Goal: Task Accomplishment & Management: Manage account settings

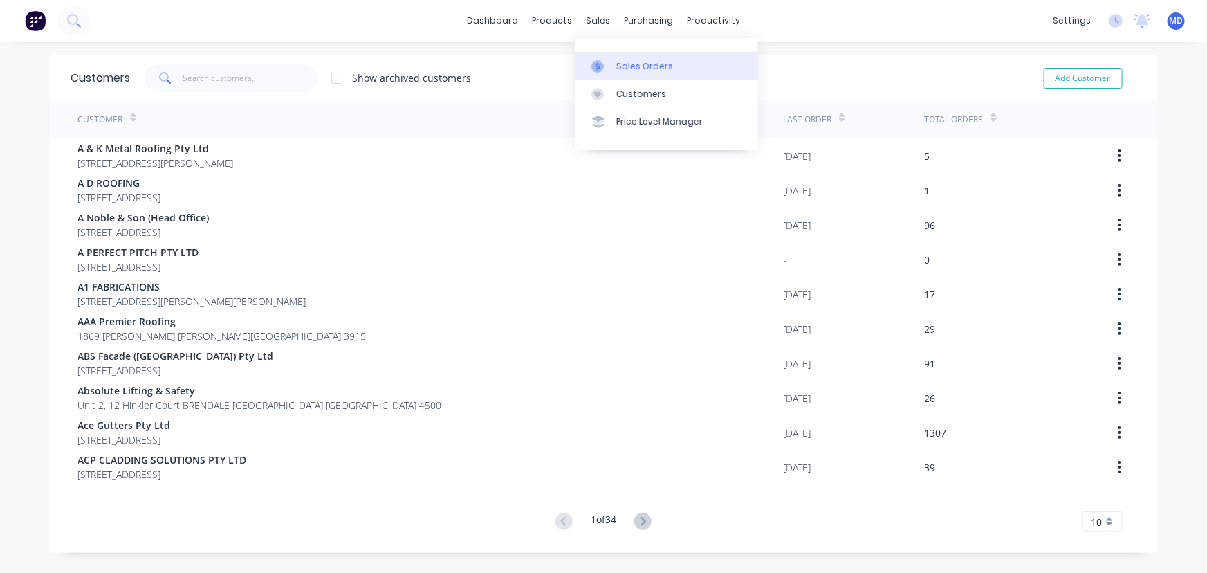
click at [632, 63] on div "Sales Orders" at bounding box center [644, 66] width 57 height 12
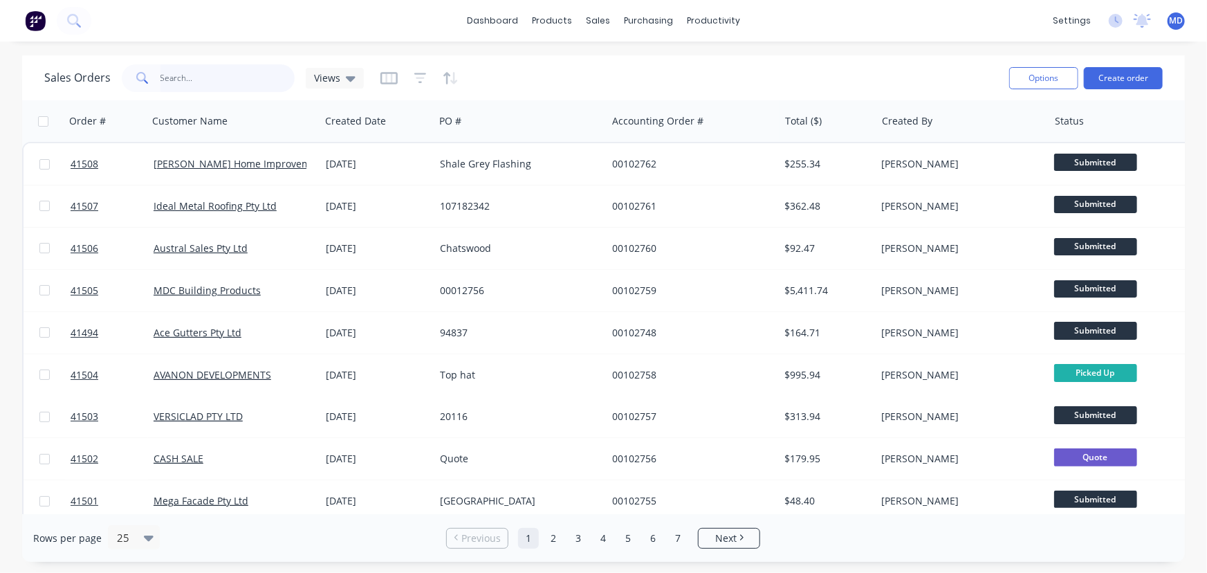
click at [228, 75] on input "text" at bounding box center [228, 78] width 135 height 28
type input "41084"
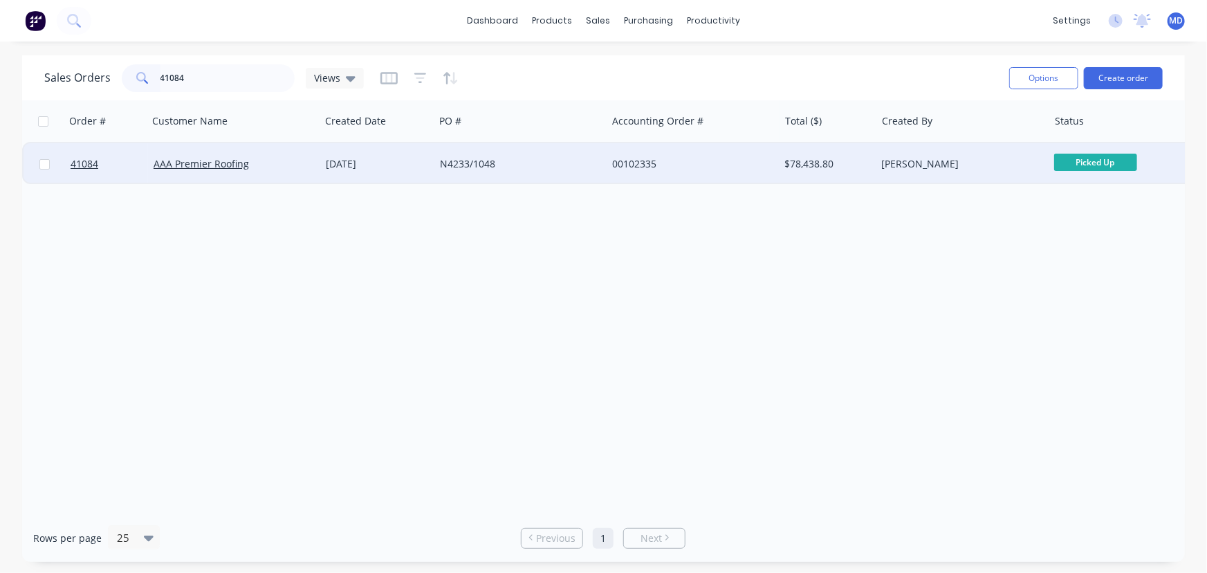
click at [290, 161] on div "AAA Premier Roofing" at bounding box center [231, 164] width 154 height 14
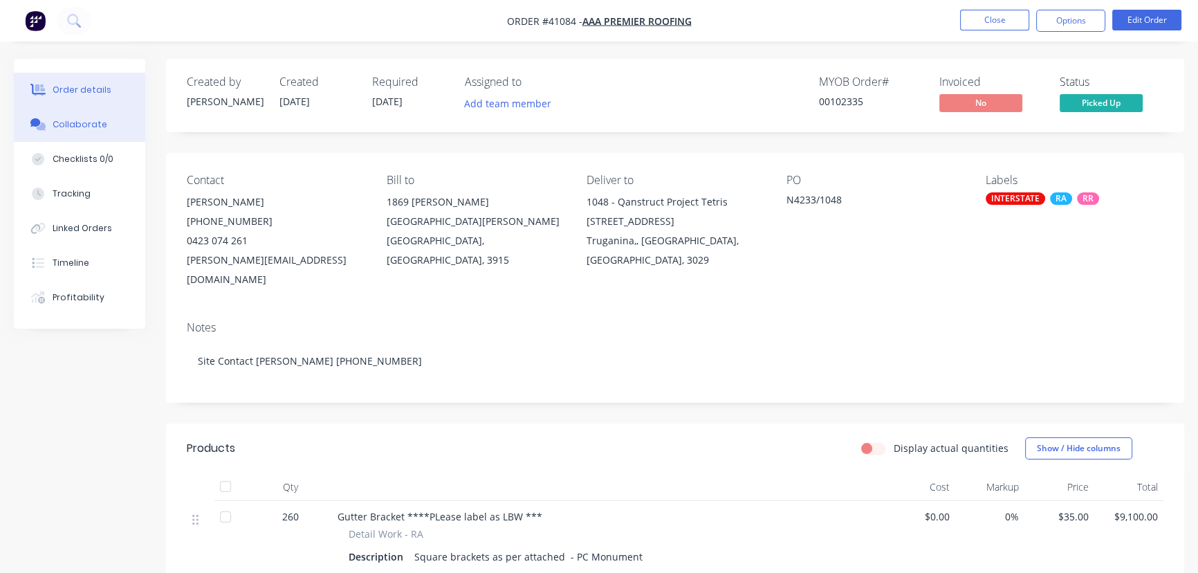
click at [78, 126] on div "Collaborate" at bounding box center [80, 124] width 55 height 12
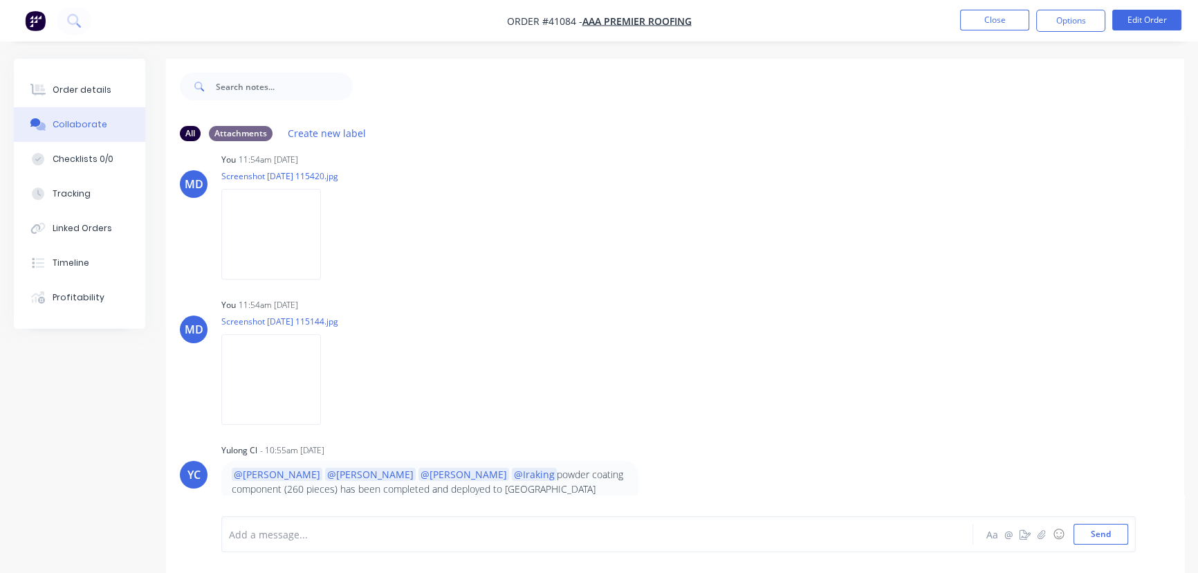
scroll to position [1195, 0]
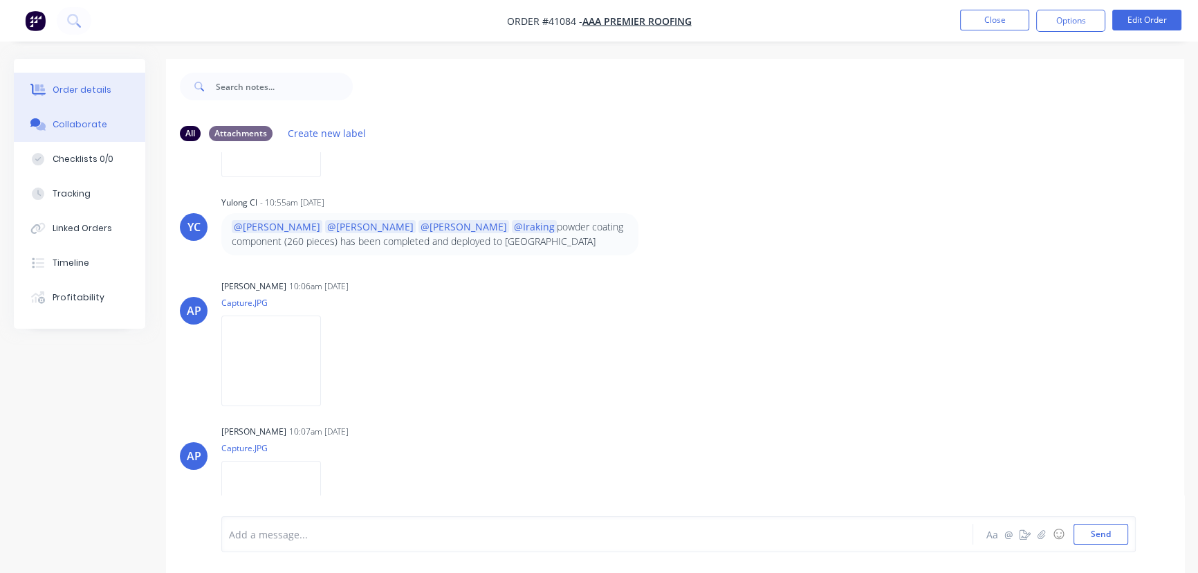
drag, startPoint x: 71, startPoint y: 94, endPoint x: 79, endPoint y: 97, distance: 8.8
click at [71, 94] on div "Order details" at bounding box center [82, 90] width 59 height 12
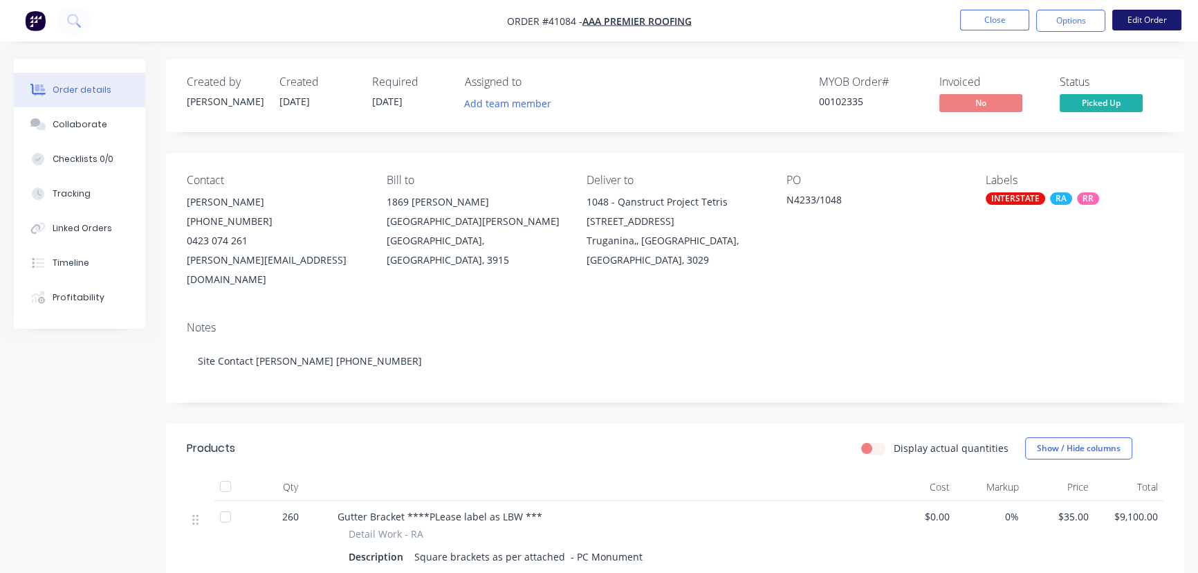
click at [1155, 20] on button "Edit Order" at bounding box center [1146, 20] width 69 height 21
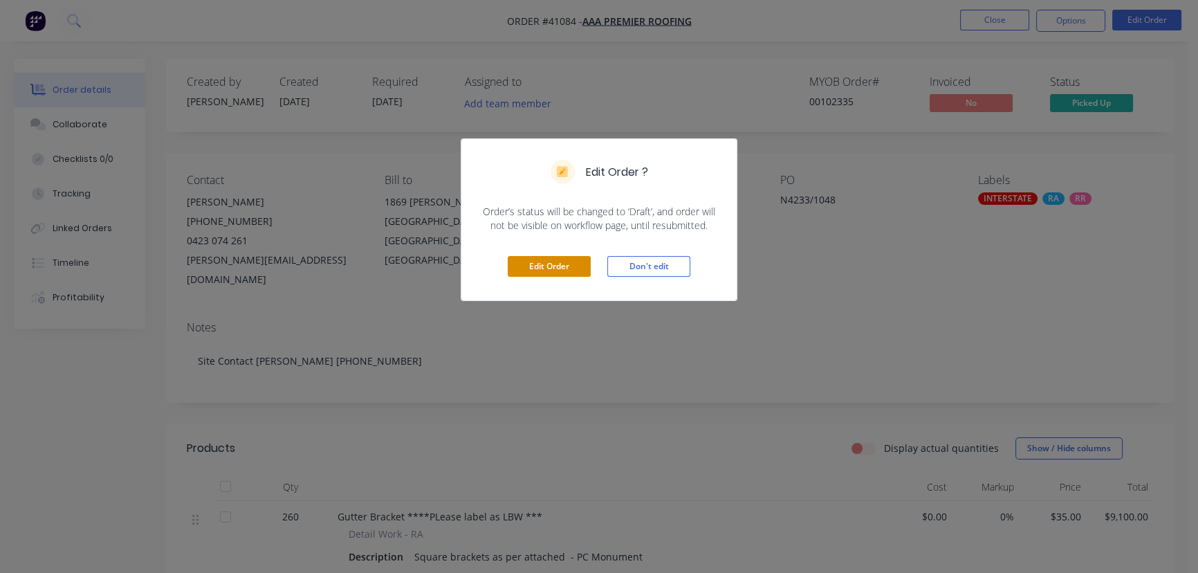
click at [550, 266] on button "Edit Order" at bounding box center [549, 266] width 83 height 21
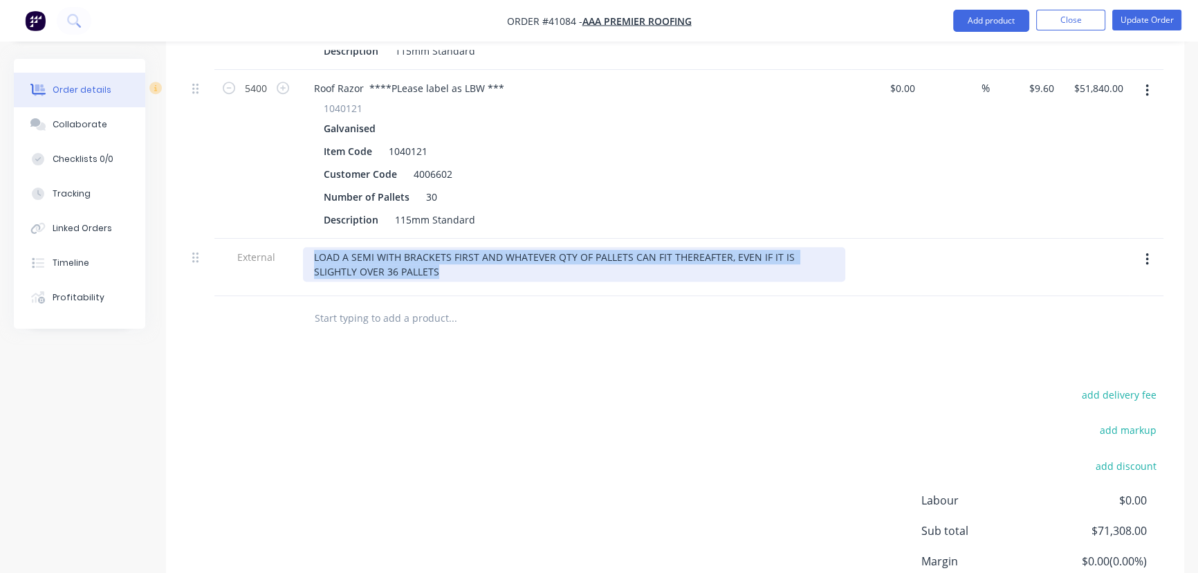
drag, startPoint x: 359, startPoint y: 212, endPoint x: 311, endPoint y: 195, distance: 51.4
click at [311, 247] on div "LOAD A SEMI WITH BRACKETS FIRST AND WHATEVER QTY OF PALLETS CAN FIT THEREAFTER,…" at bounding box center [574, 264] width 542 height 35
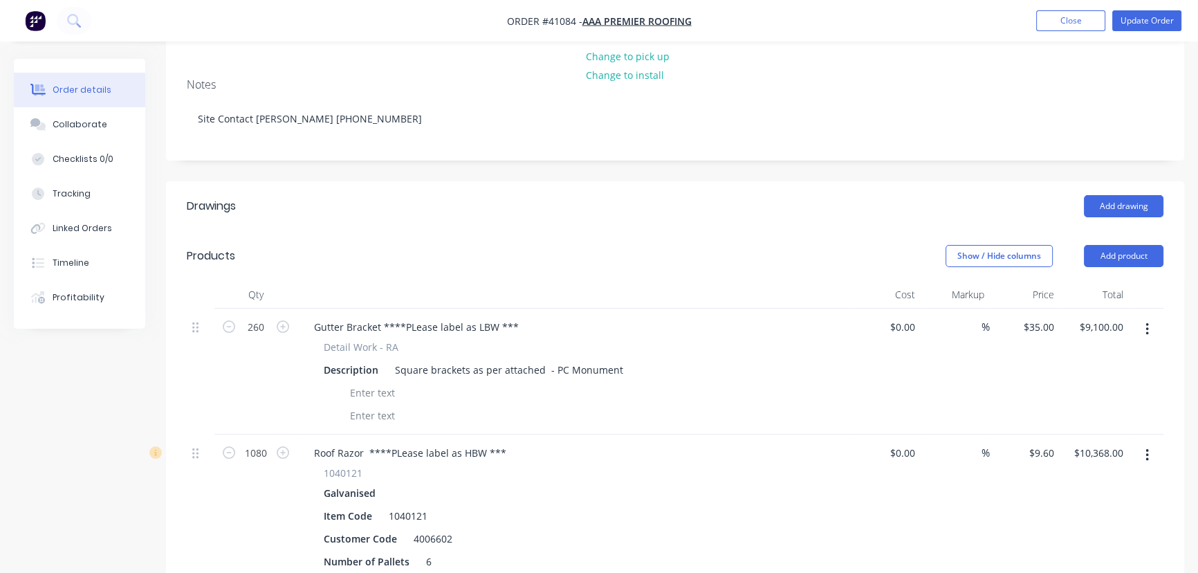
scroll to position [188, 0]
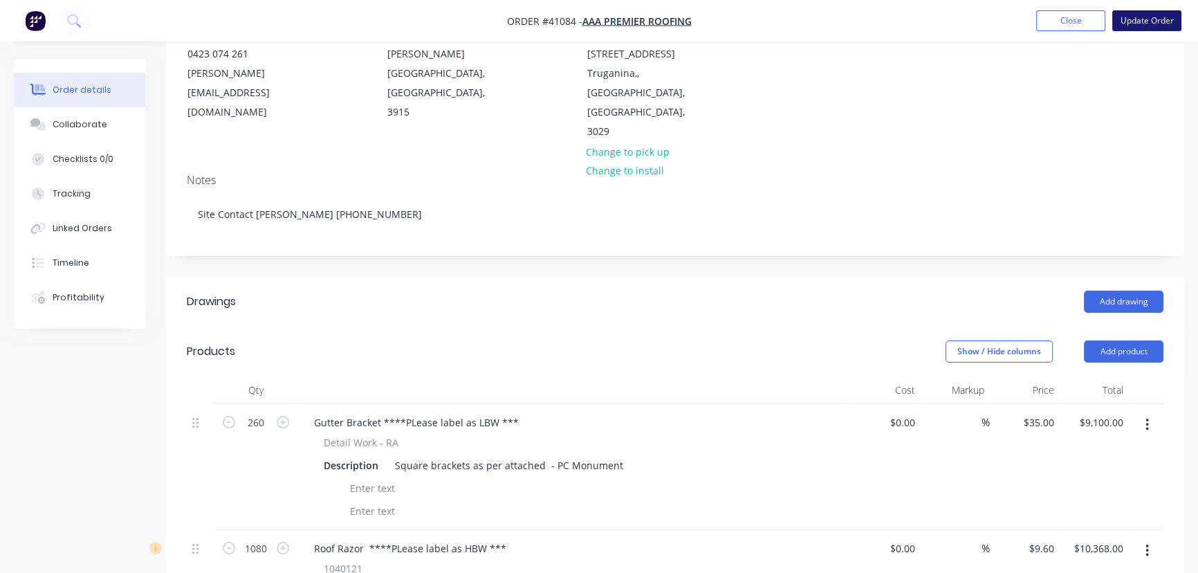
click at [1144, 19] on button "Update Order" at bounding box center [1146, 20] width 69 height 21
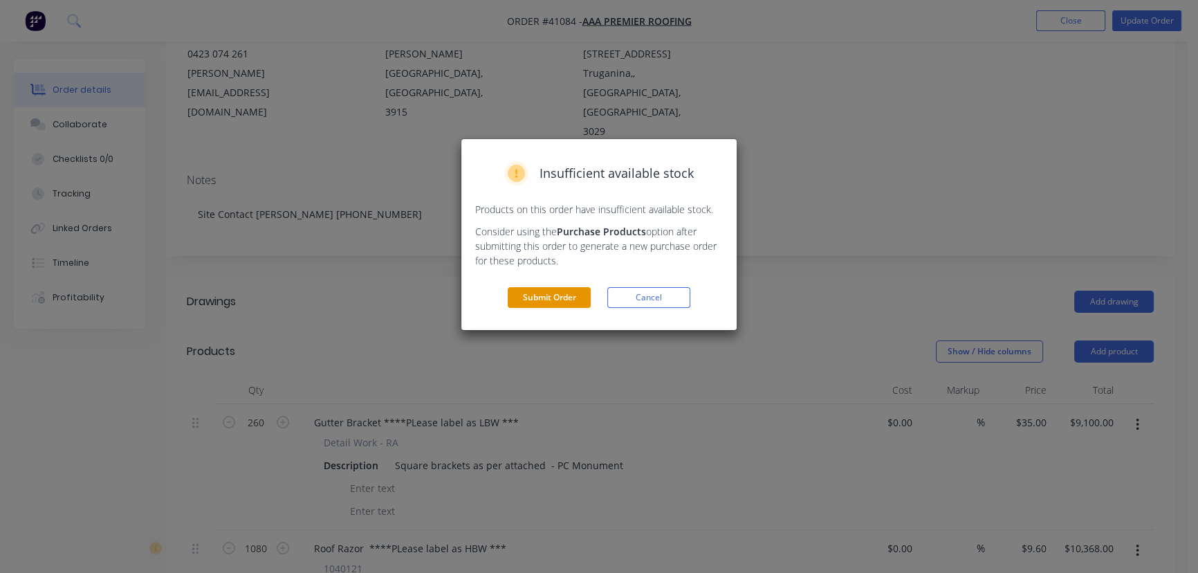
click at [557, 297] on button "Submit Order" at bounding box center [549, 297] width 83 height 21
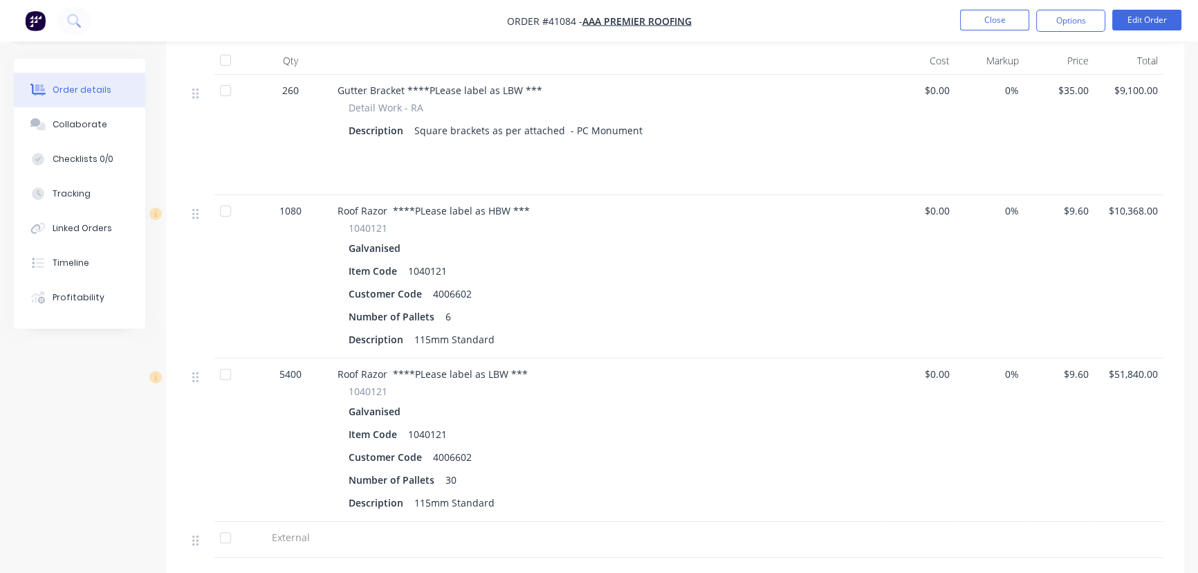
scroll to position [0, 0]
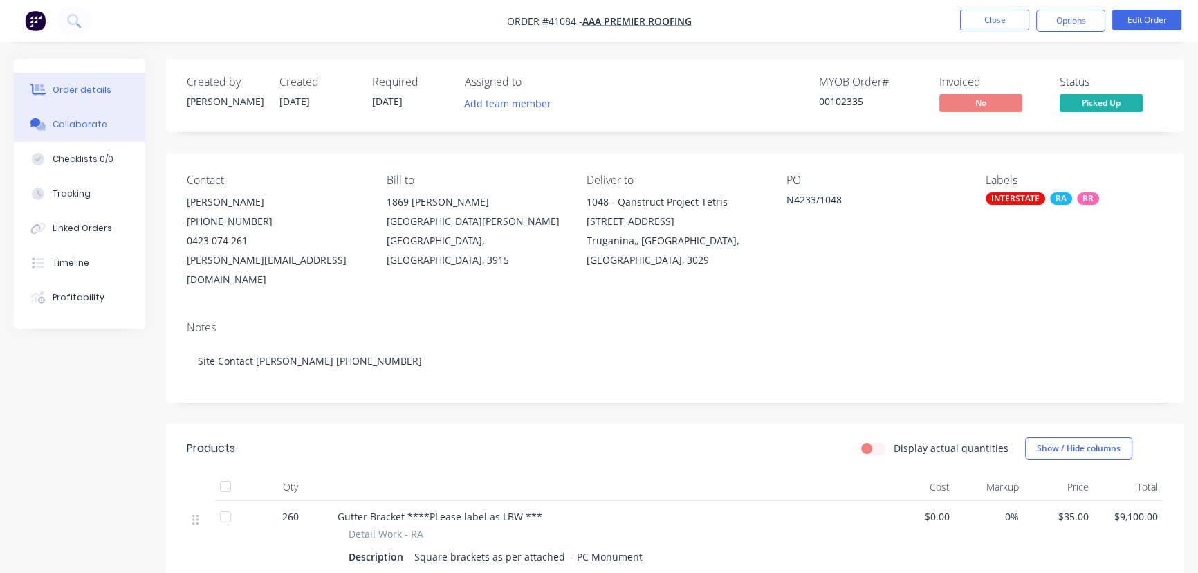
click at [73, 127] on div "Collaborate" at bounding box center [80, 124] width 55 height 12
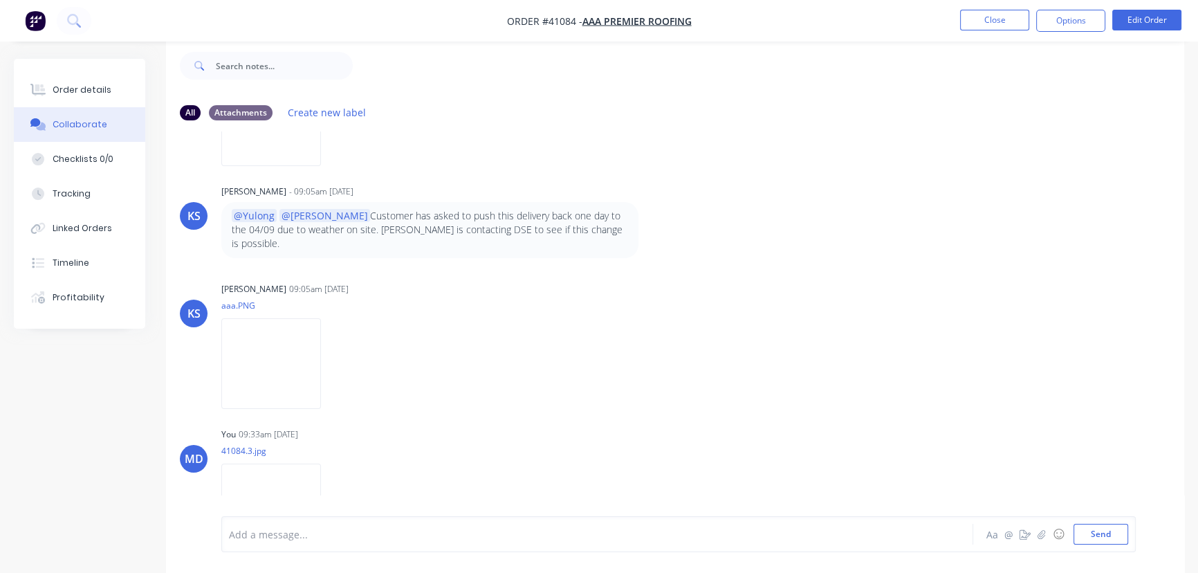
scroll to position [1849, 0]
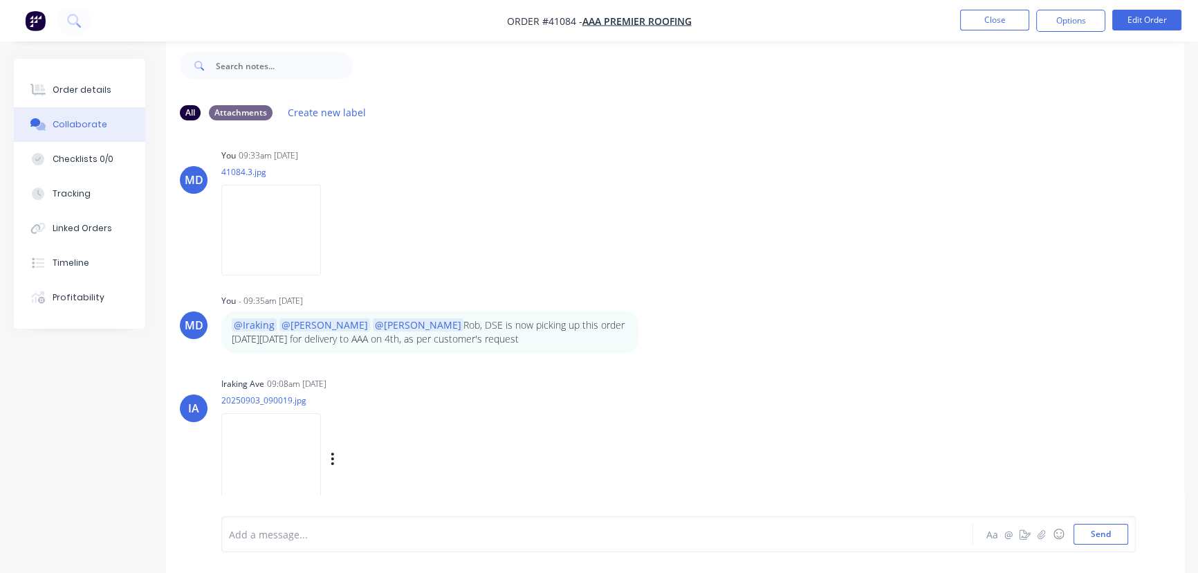
click at [275, 439] on img at bounding box center [271, 458] width 100 height 91
click at [332, 452] on icon "button" at bounding box center [332, 458] width 3 height 12
click at [374, 476] on button "Delete" at bounding box center [424, 491] width 156 height 31
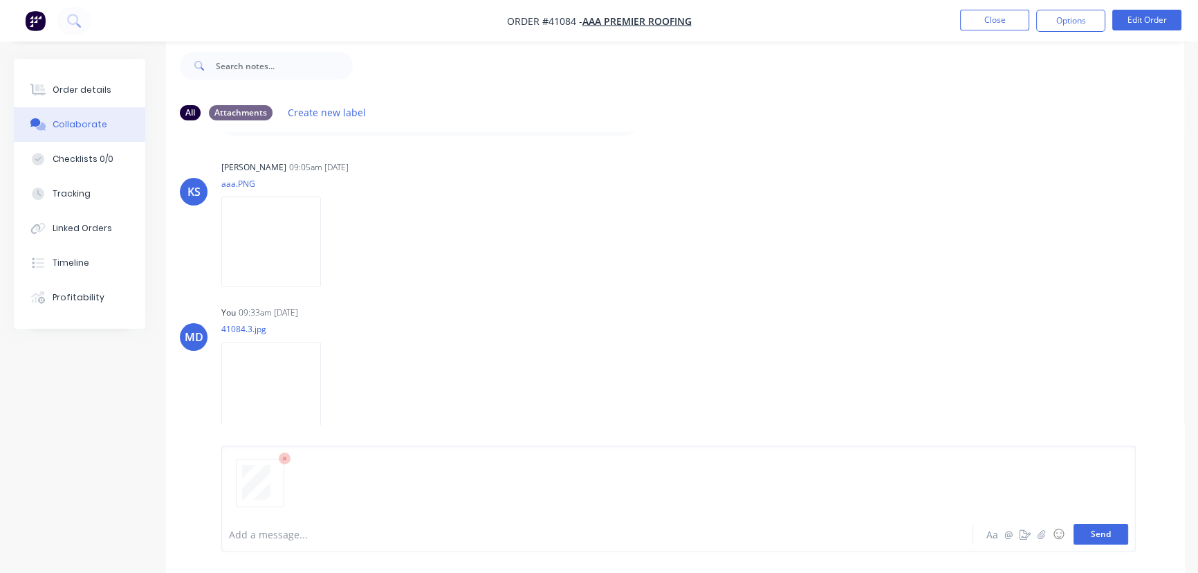
click at [1090, 538] on button "Send" at bounding box center [1101, 534] width 55 height 21
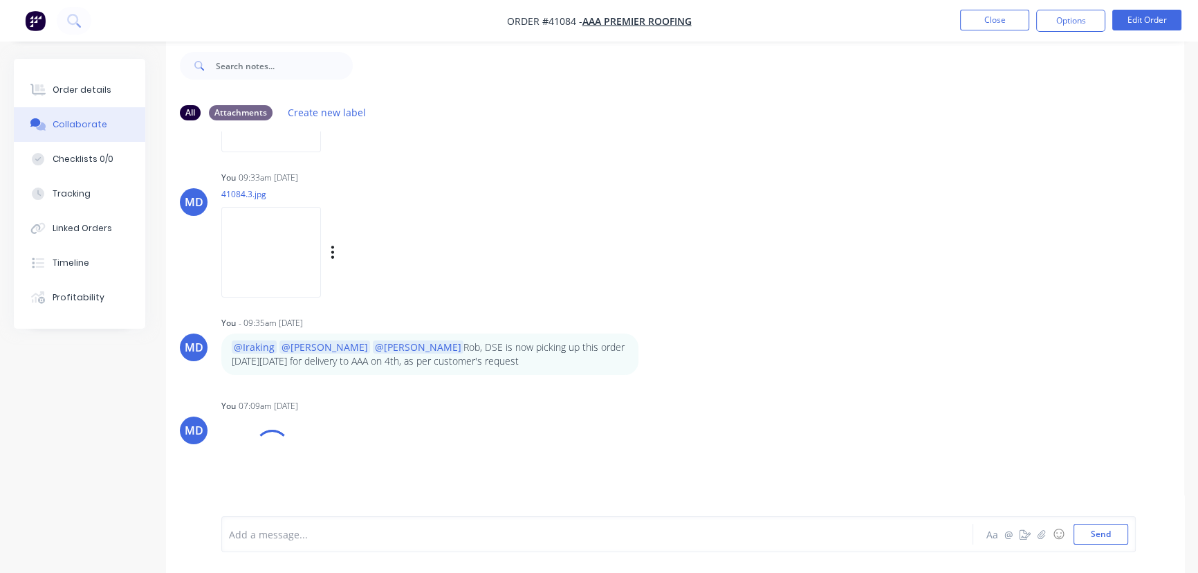
scroll to position [1849, 0]
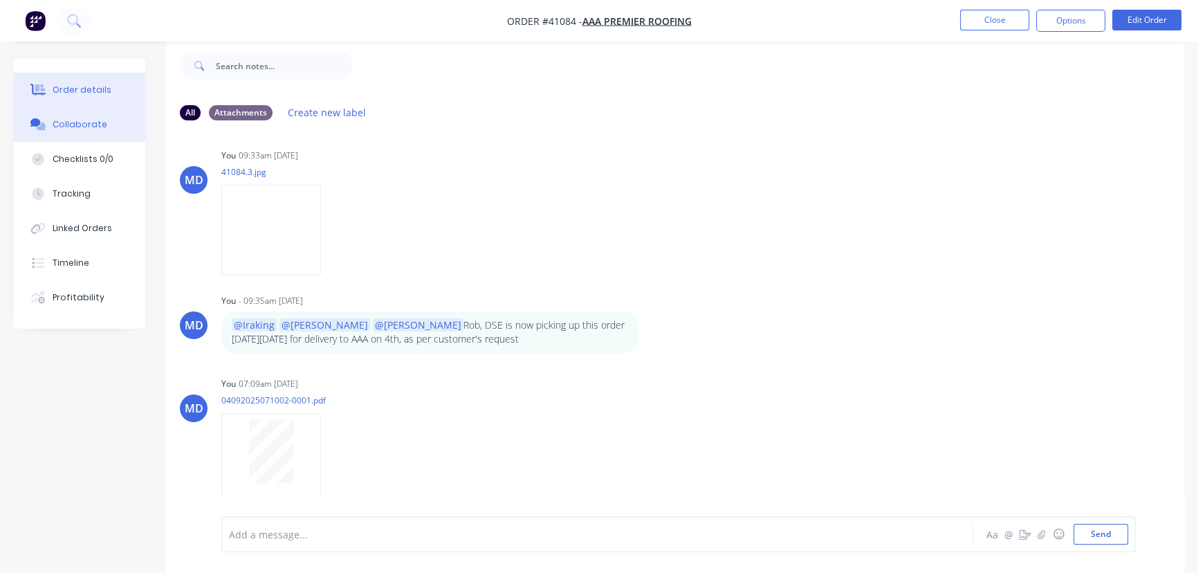
click at [88, 88] on div "Order details" at bounding box center [82, 90] width 59 height 12
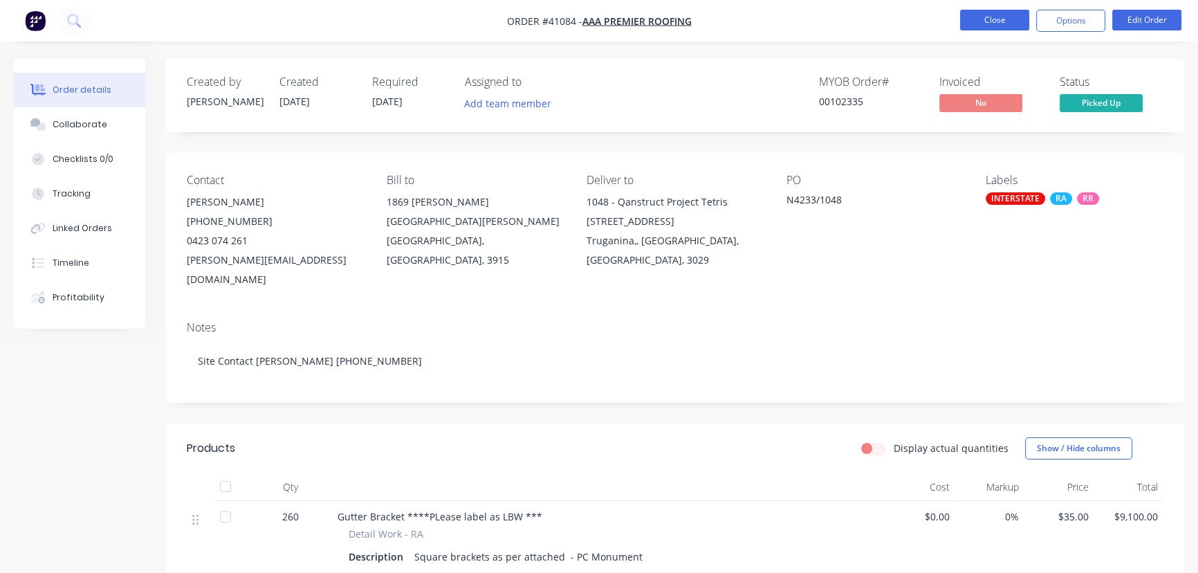
click at [996, 20] on button "Close" at bounding box center [994, 20] width 69 height 21
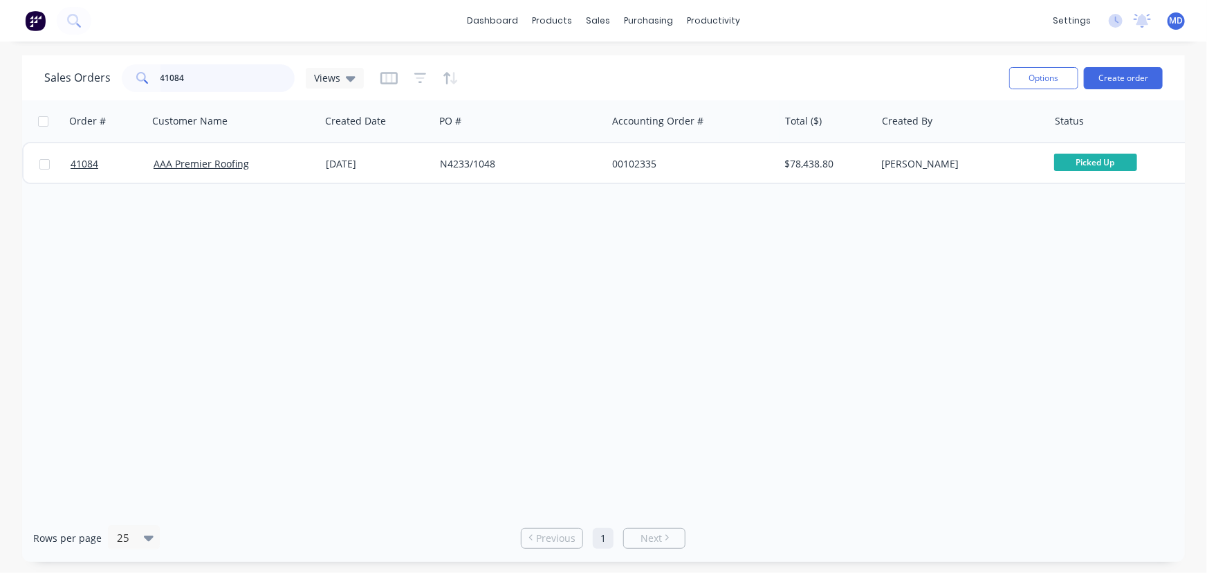
drag, startPoint x: 111, startPoint y: 82, endPoint x: 0, endPoint y: 57, distance: 113.5
click at [0, 63] on div "Sales Orders 41084 Views Options Create order Order # Customer Name Created Dat…" at bounding box center [603, 308] width 1207 height 506
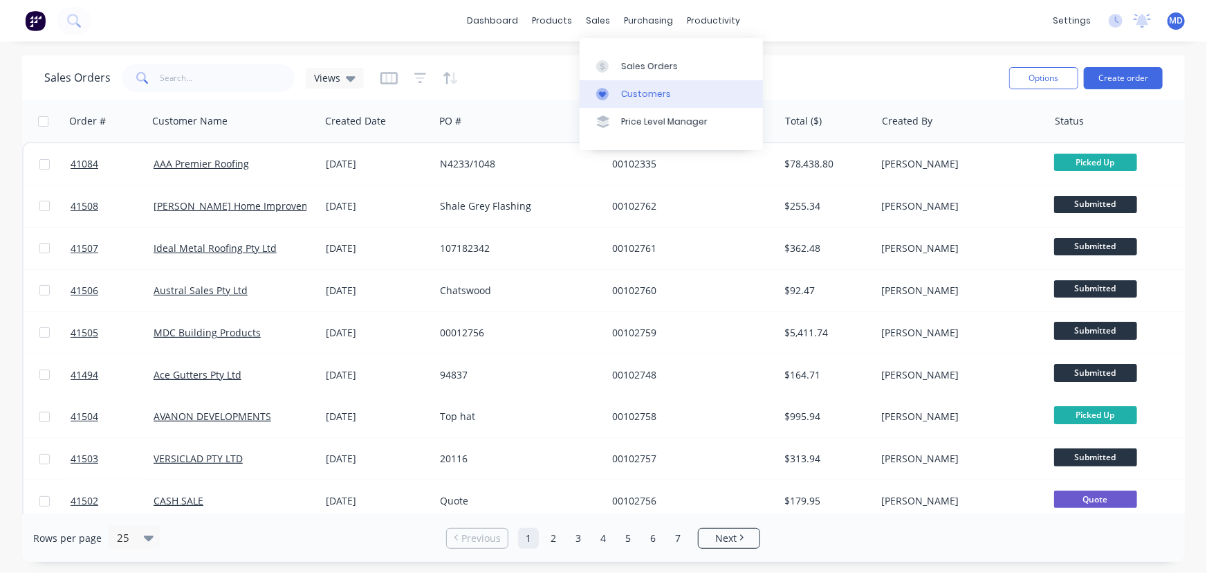
click at [652, 90] on div "Customers" at bounding box center [646, 94] width 50 height 12
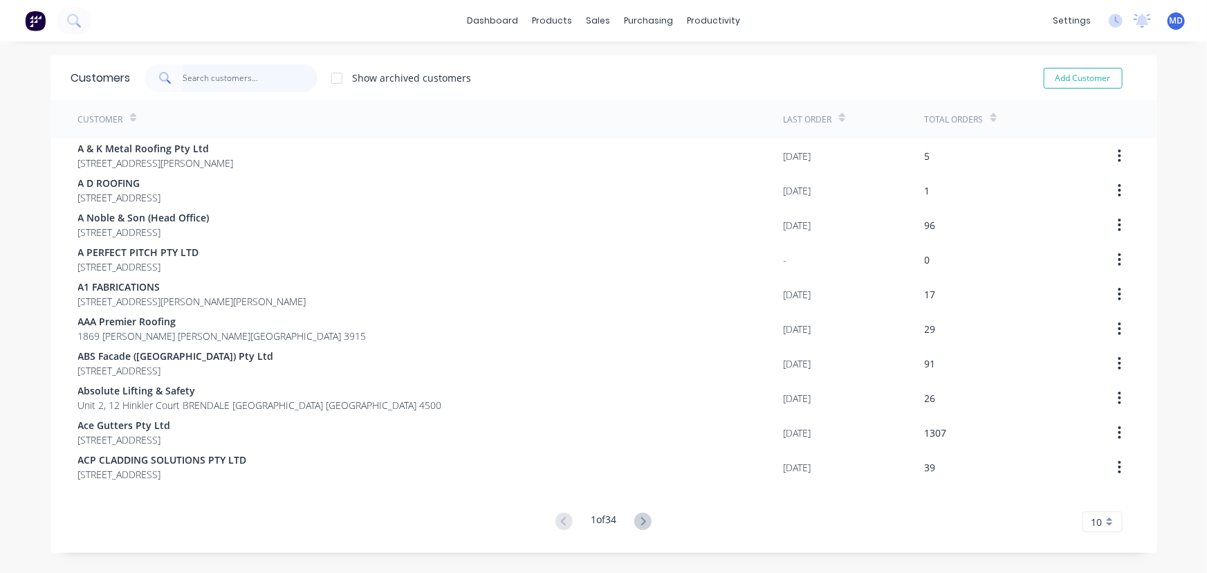
click at [255, 79] on input "text" at bounding box center [250, 78] width 135 height 28
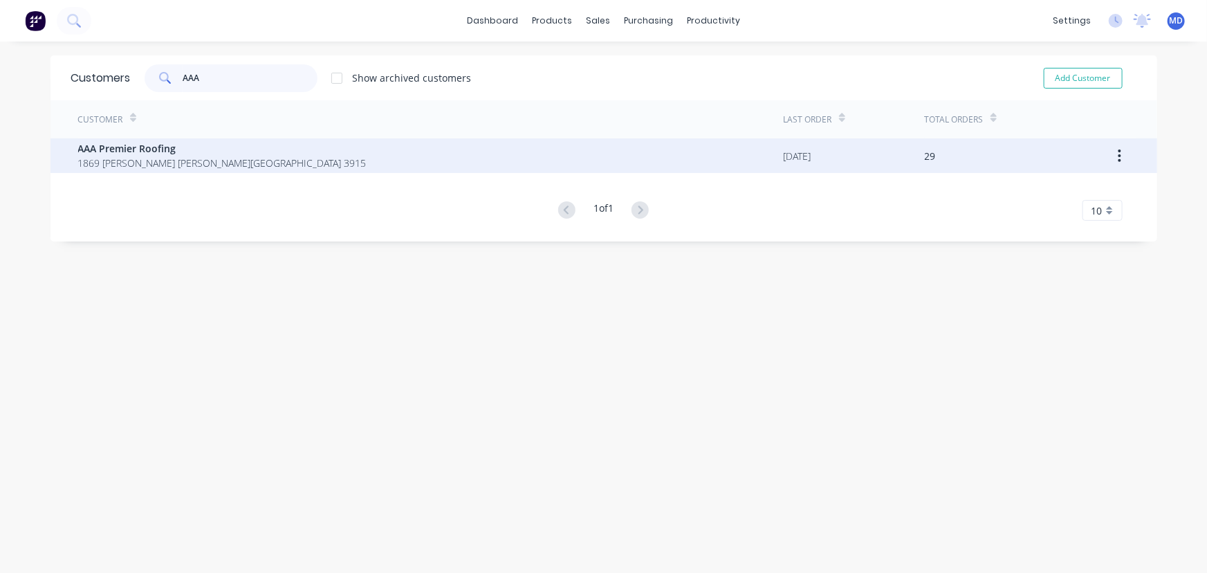
type input "AAA"
click at [178, 155] on div "AAA Premier Roofing [STREET_ADDRESS][PERSON_NAME][PERSON_NAME]" at bounding box center [222, 155] width 288 height 29
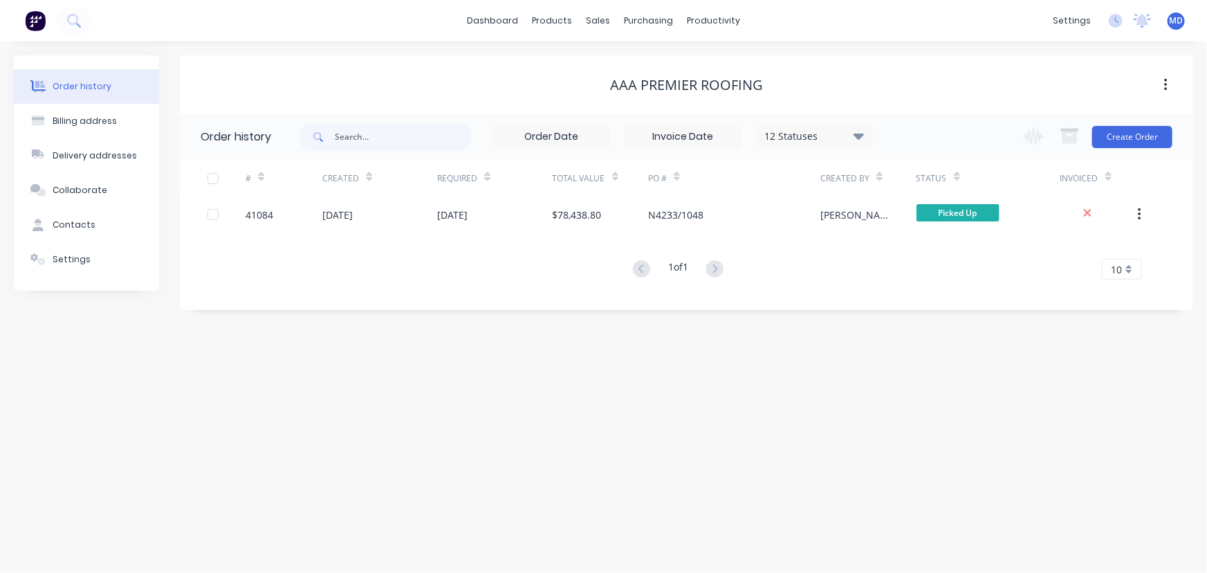
click at [856, 133] on icon at bounding box center [859, 136] width 10 height 6
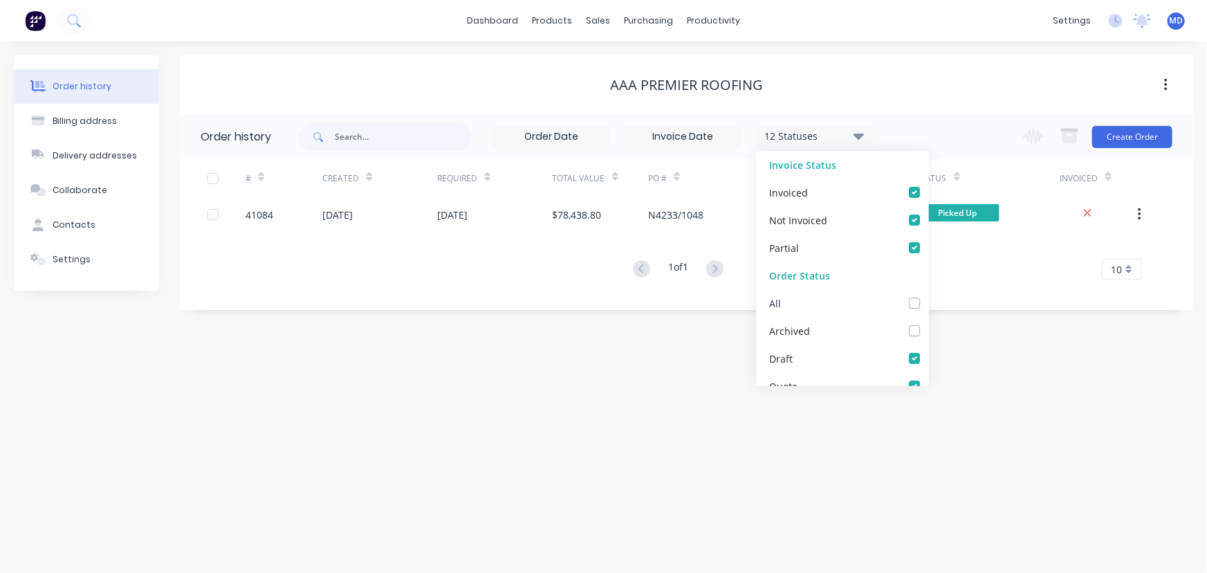
click at [928, 295] on label at bounding box center [928, 295] width 0 height 0
click at [928, 304] on input "checkbox" at bounding box center [933, 301] width 11 height 13
checkbox input "true"
click at [977, 345] on div "Order history Billing address Delivery addresses Collaborate Contacts Settings …" at bounding box center [603, 307] width 1207 height 531
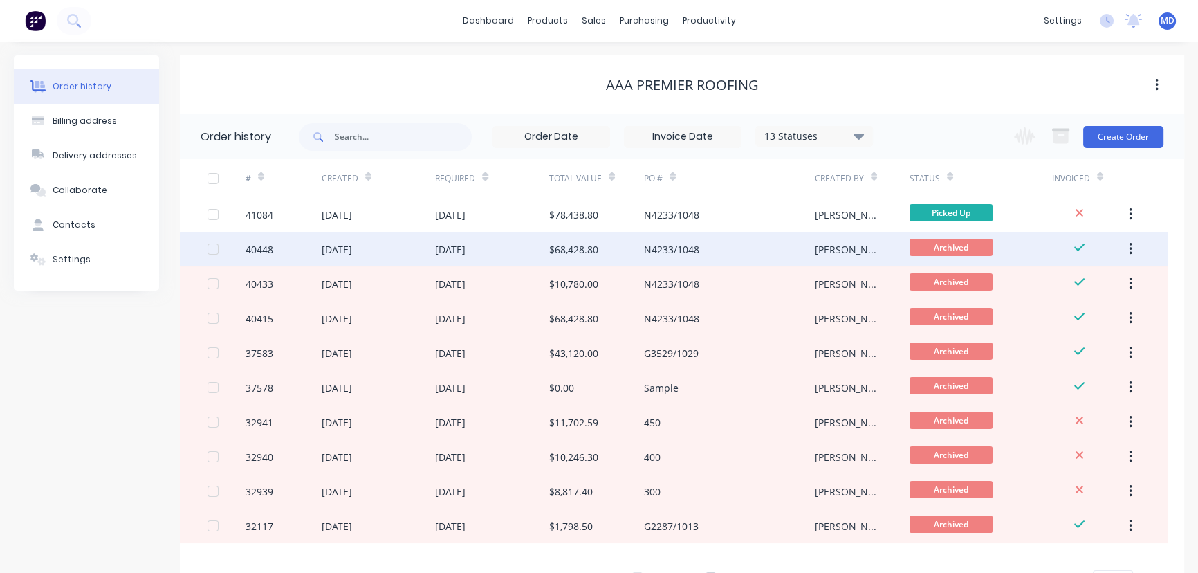
click at [672, 244] on div "N4233/1048" at bounding box center [671, 249] width 55 height 15
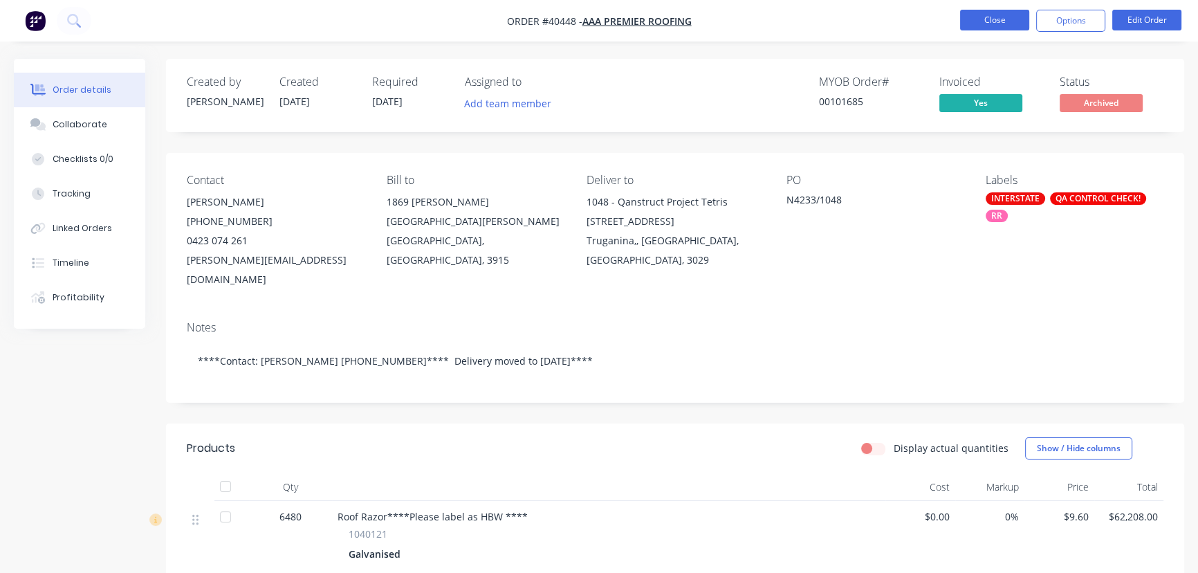
click at [980, 24] on button "Close" at bounding box center [994, 20] width 69 height 21
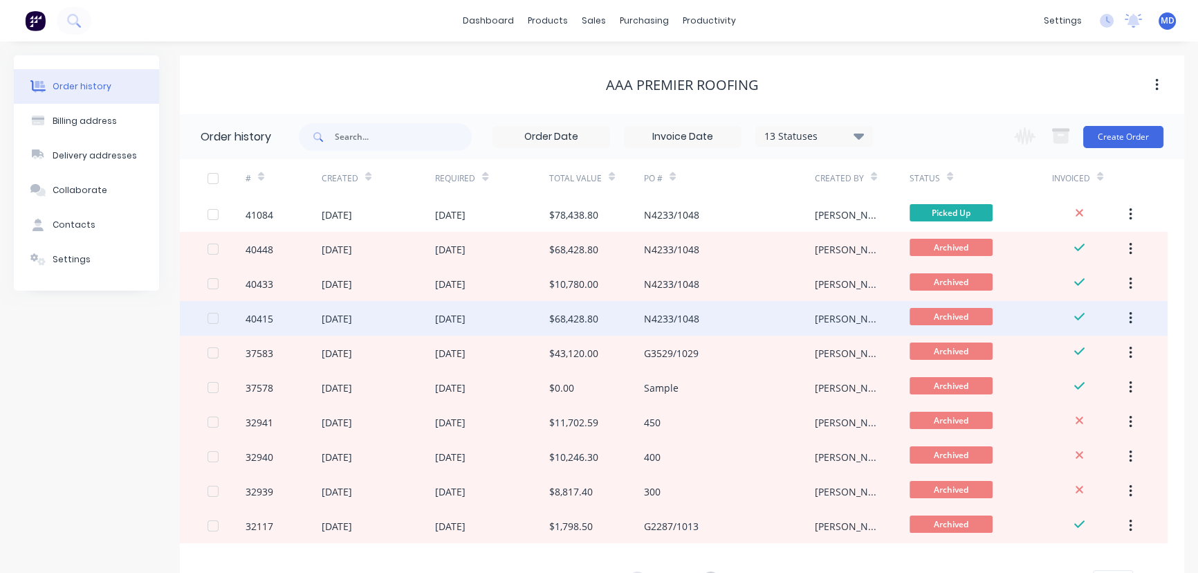
click at [587, 314] on div "$68,428.80" at bounding box center [573, 318] width 49 height 15
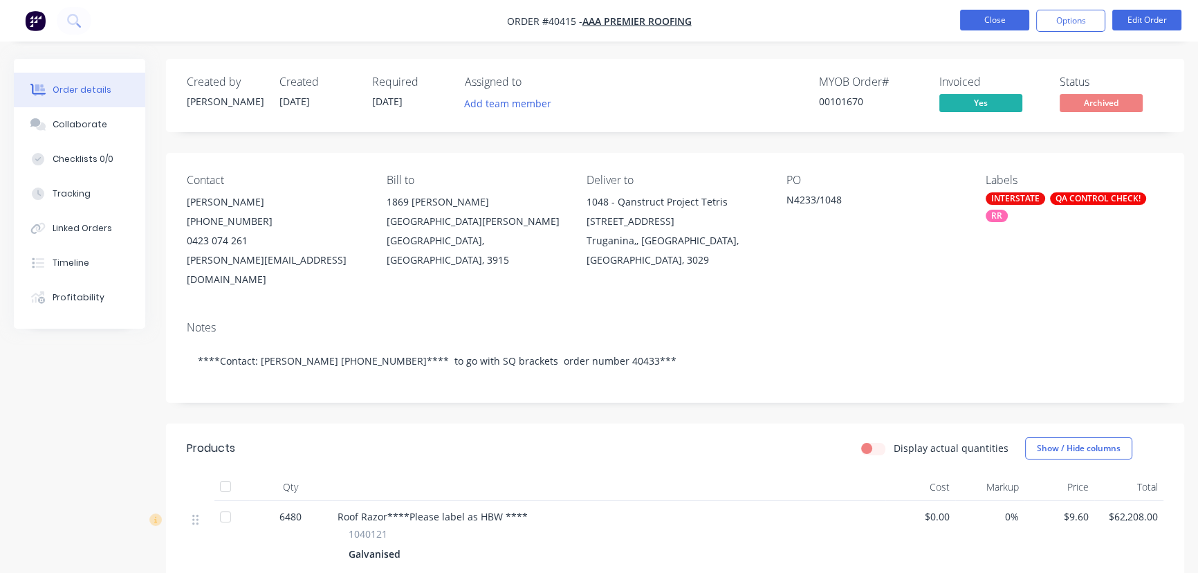
click at [977, 21] on button "Close" at bounding box center [994, 20] width 69 height 21
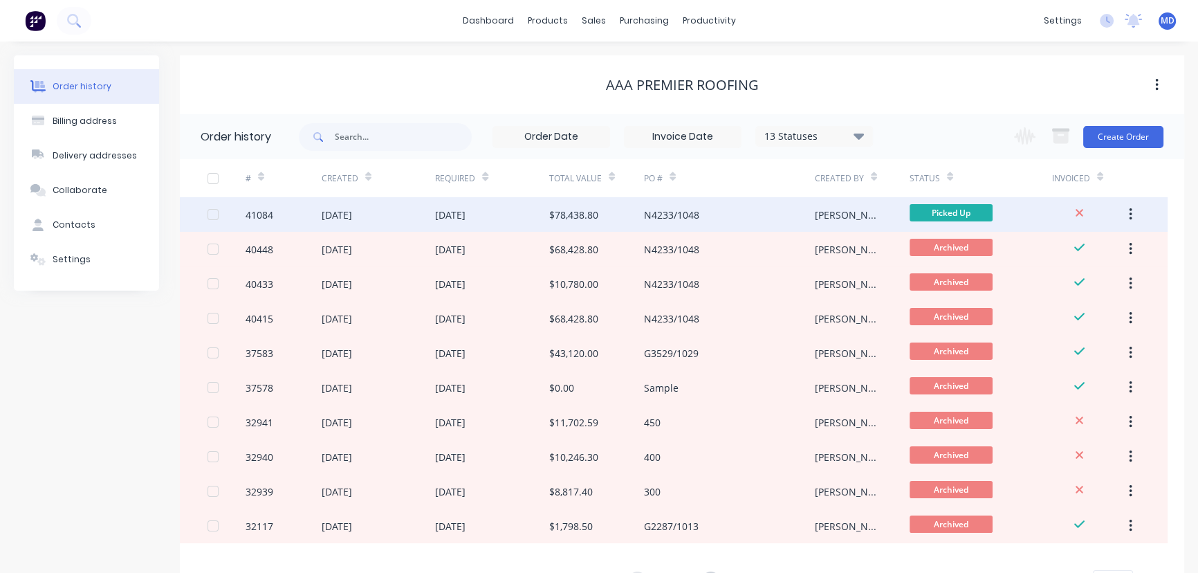
click at [556, 214] on div "$78,438.80" at bounding box center [573, 215] width 49 height 15
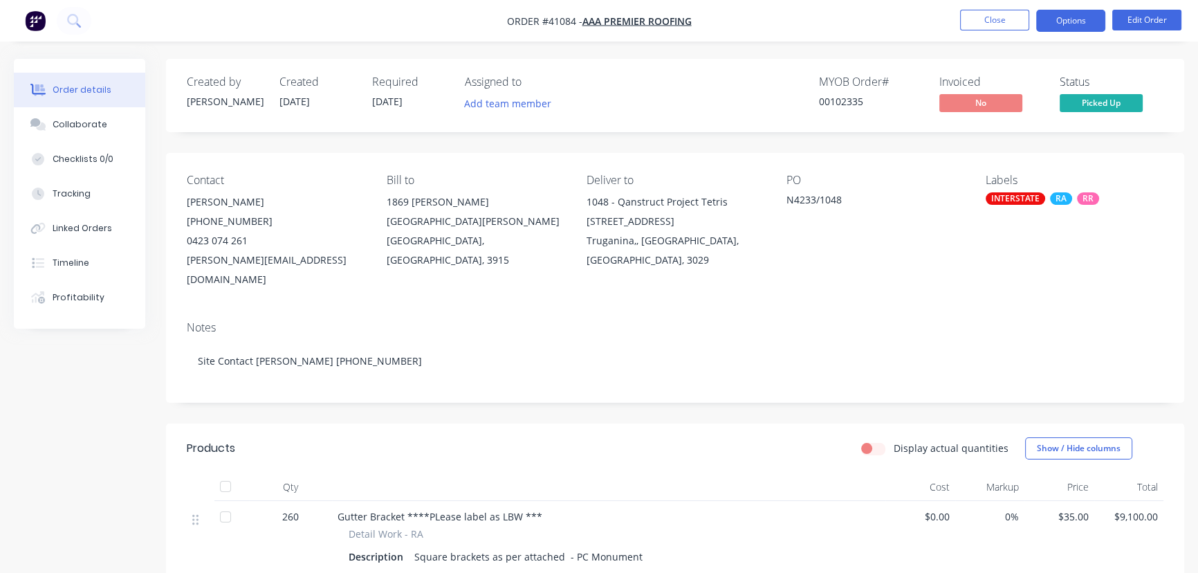
click at [1058, 19] on button "Options" at bounding box center [1070, 21] width 69 height 22
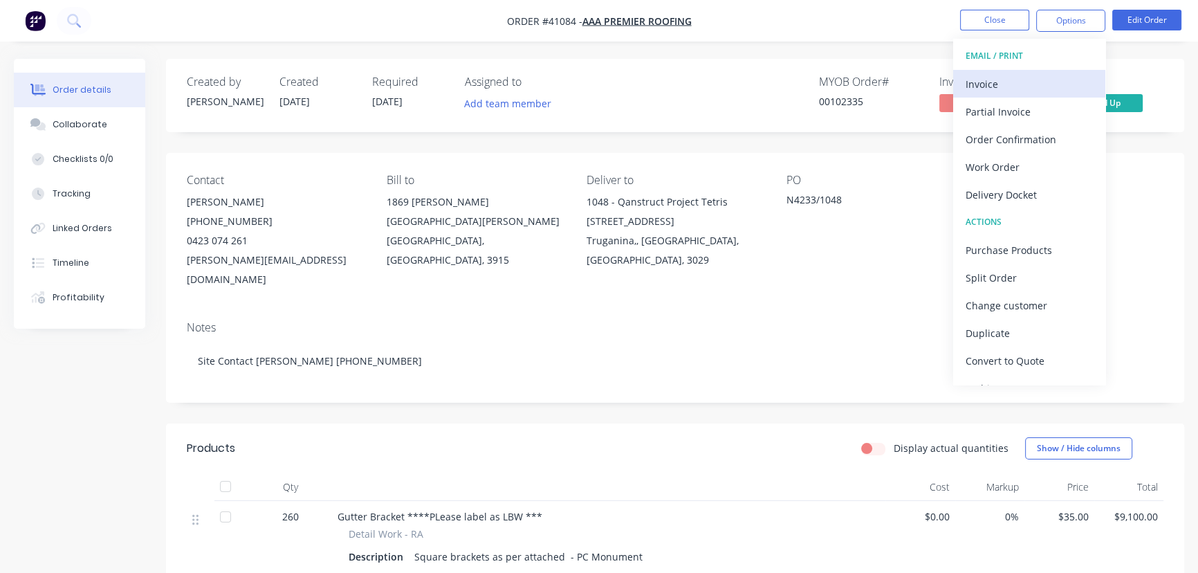
click at [984, 82] on div "Invoice" at bounding box center [1029, 84] width 127 height 20
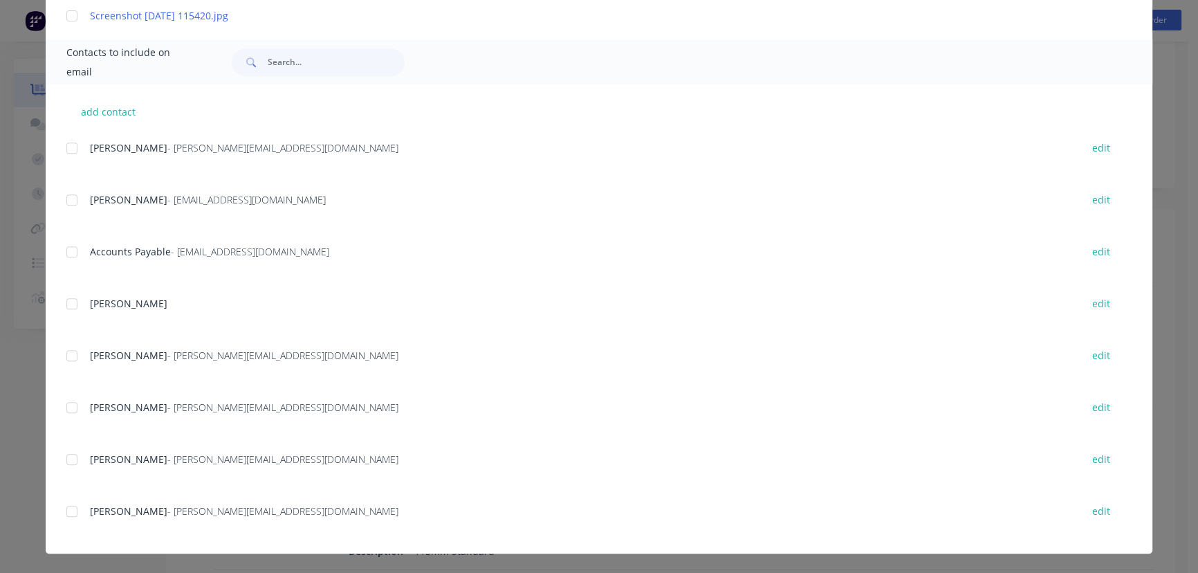
scroll to position [638, 0]
click at [63, 254] on div at bounding box center [72, 252] width 28 height 28
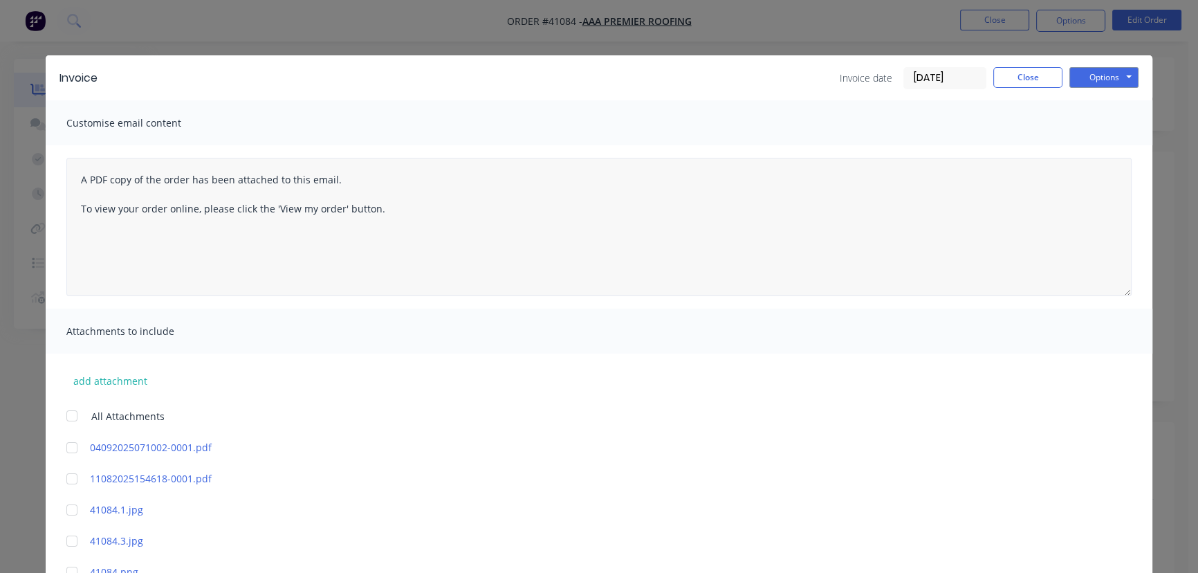
scroll to position [0, 0]
click at [1089, 73] on button "Options" at bounding box center [1104, 77] width 69 height 21
click at [1103, 147] on button "Email" at bounding box center [1114, 147] width 89 height 23
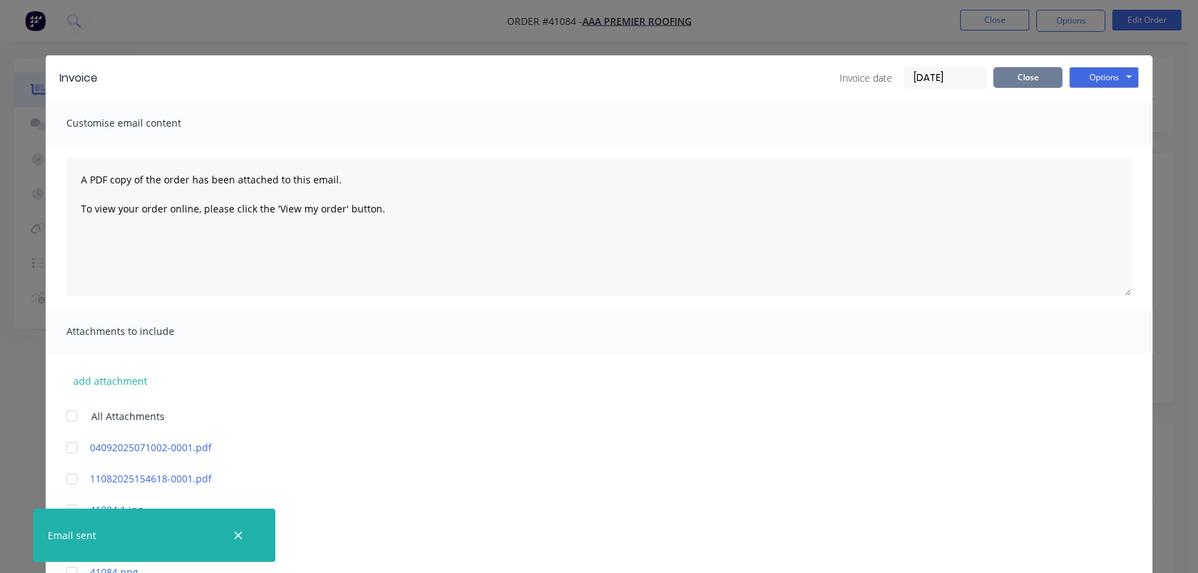
click at [1034, 80] on button "Close" at bounding box center [1027, 77] width 69 height 21
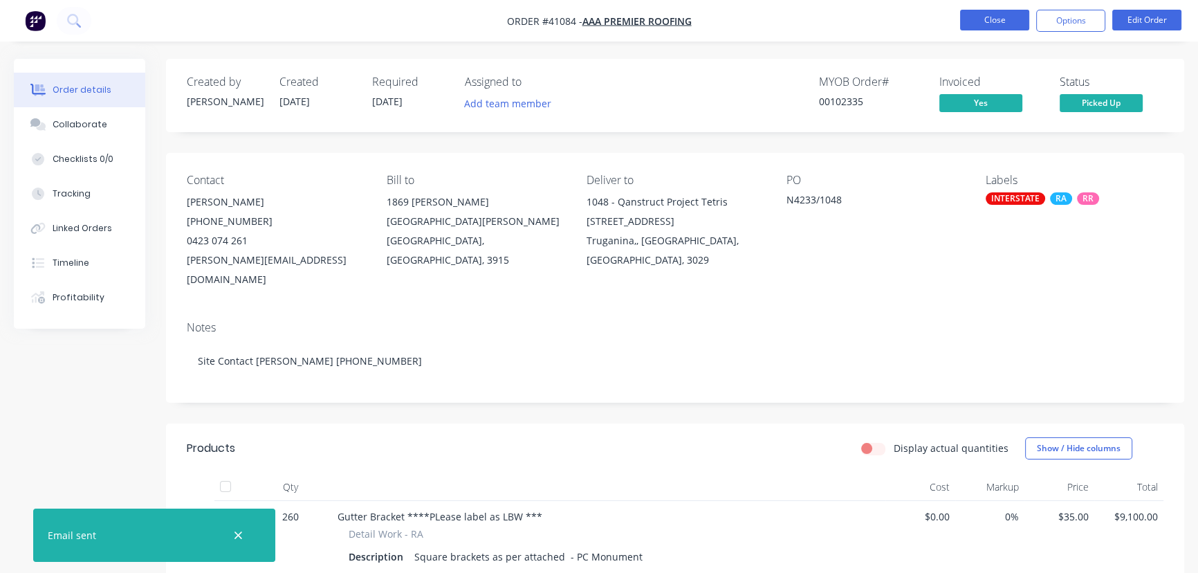
click at [999, 21] on button "Close" at bounding box center [994, 20] width 69 height 21
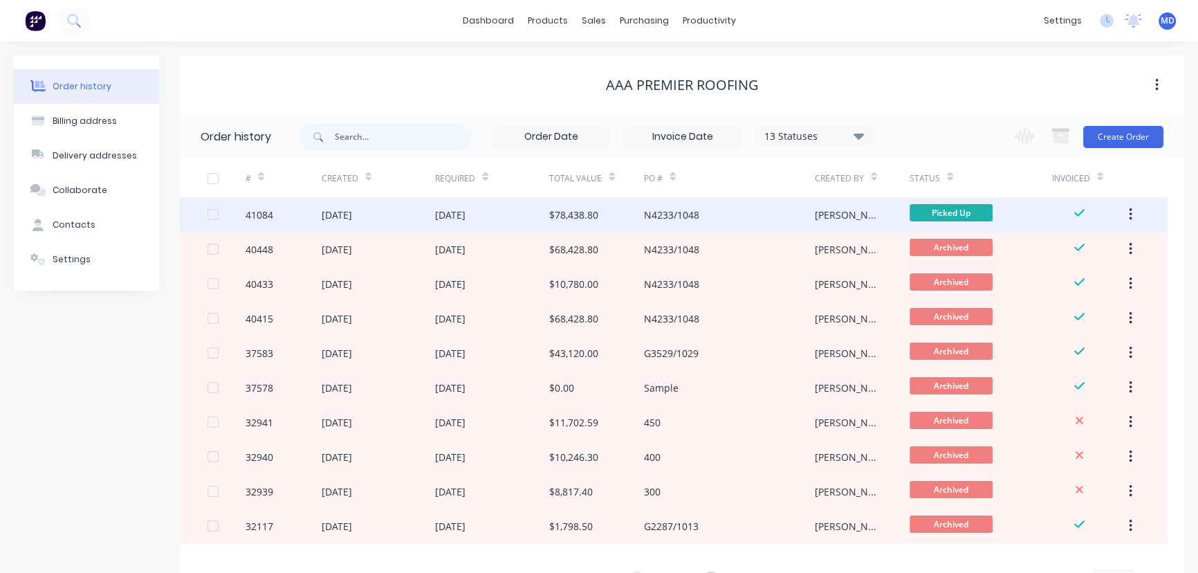
click at [1133, 210] on button "button" at bounding box center [1131, 214] width 33 height 25
click at [1047, 251] on div "Archive" at bounding box center [1081, 251] width 107 height 20
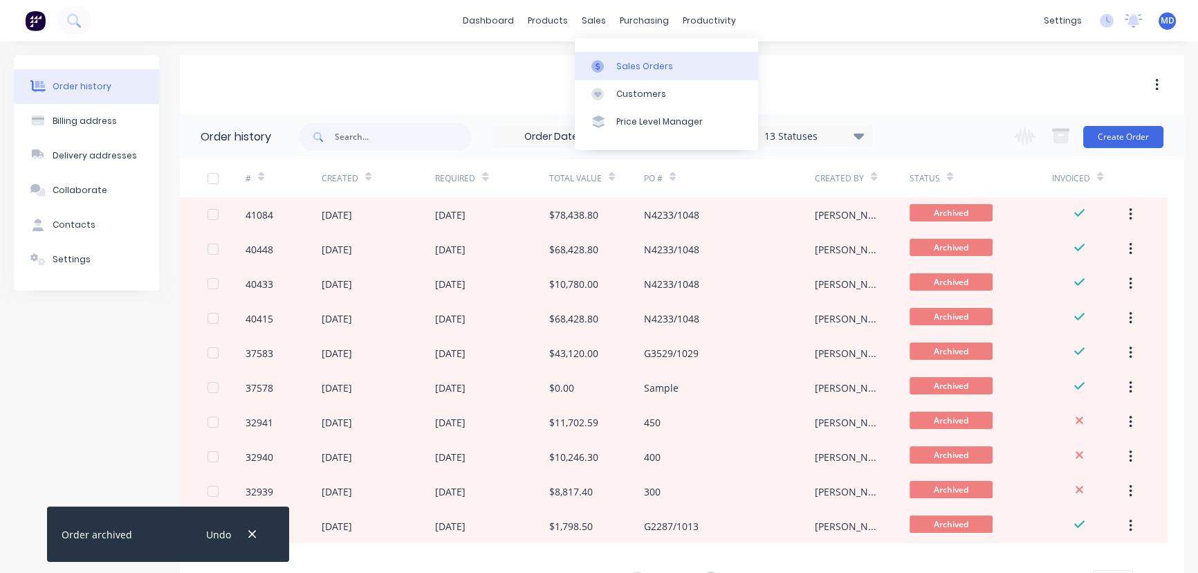
click at [623, 61] on div "Sales Orders" at bounding box center [644, 66] width 57 height 12
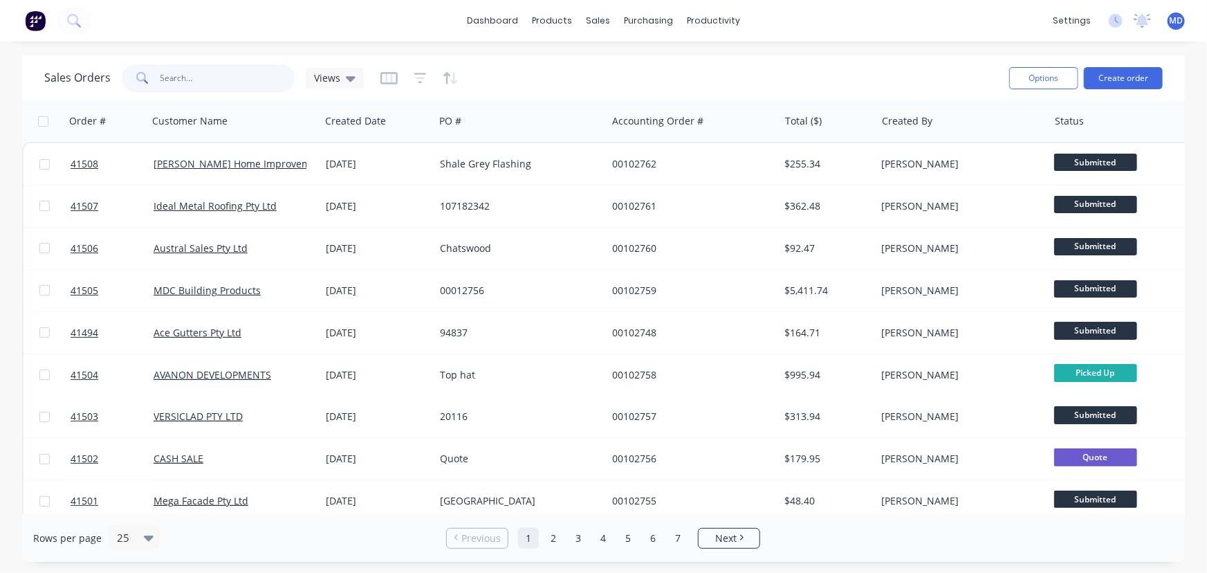
click at [223, 78] on input "text" at bounding box center [228, 78] width 135 height 28
type input "41465"
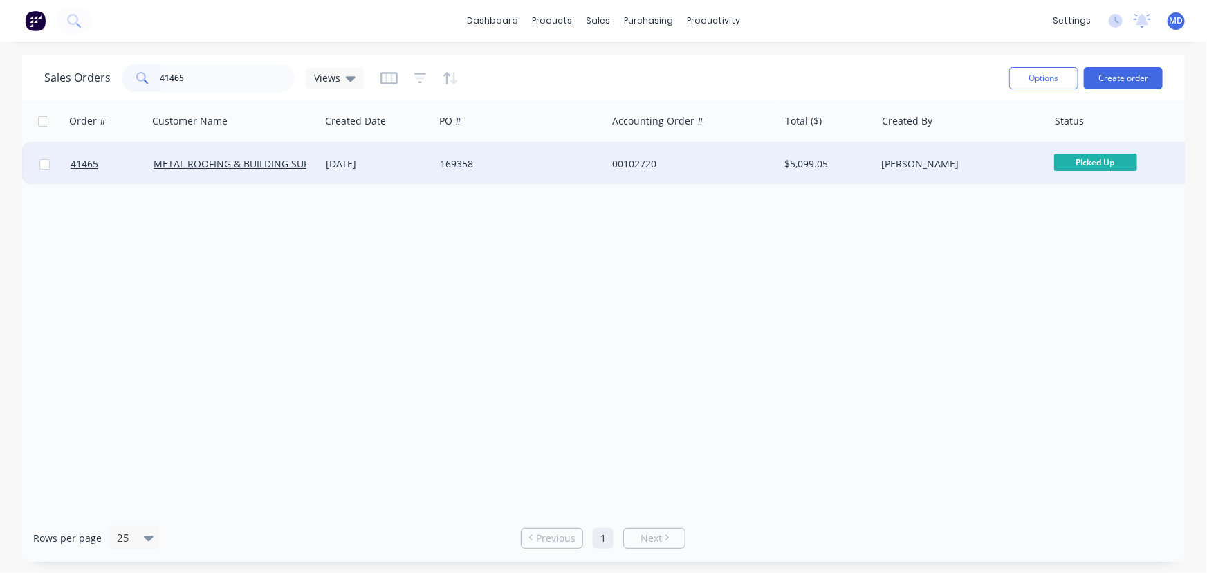
click at [535, 163] on div "169358" at bounding box center [517, 164] width 154 height 14
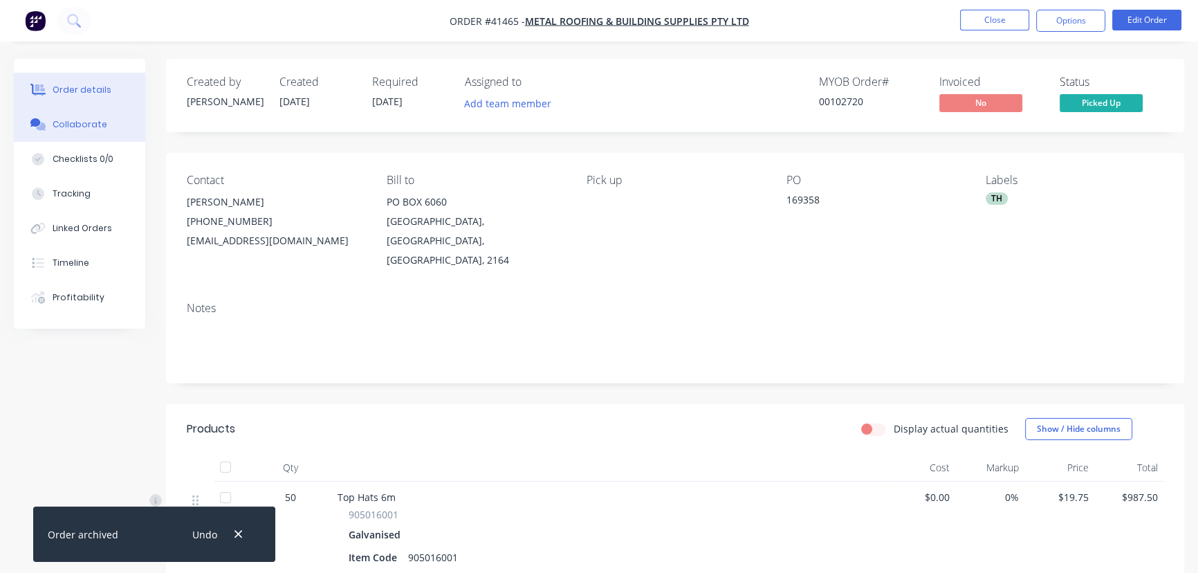
click at [75, 120] on div "Collaborate" at bounding box center [80, 124] width 55 height 12
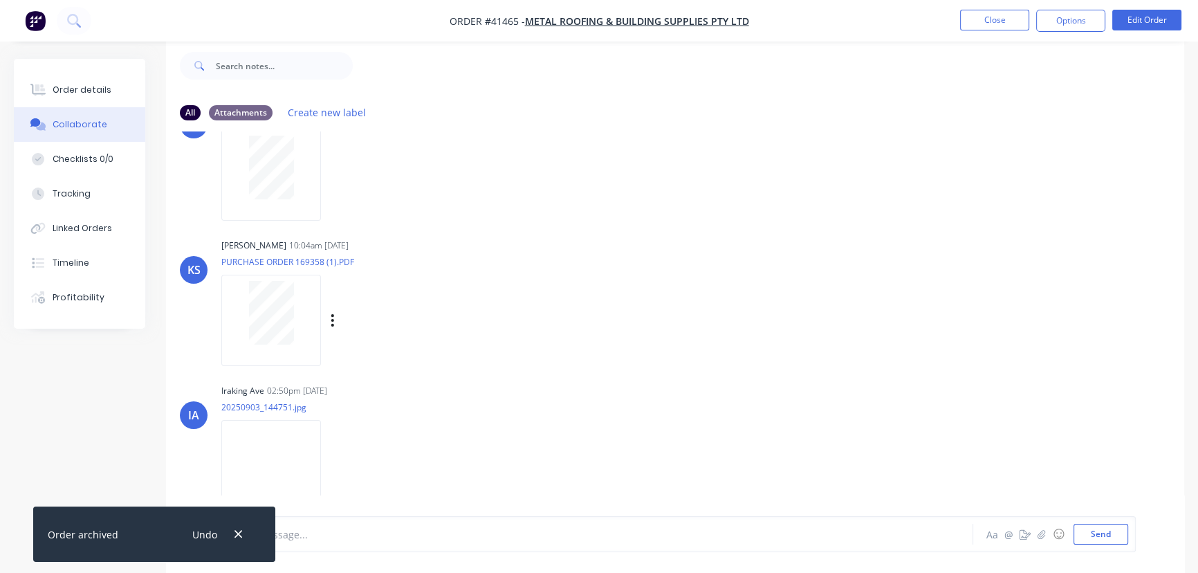
scroll to position [84, 0]
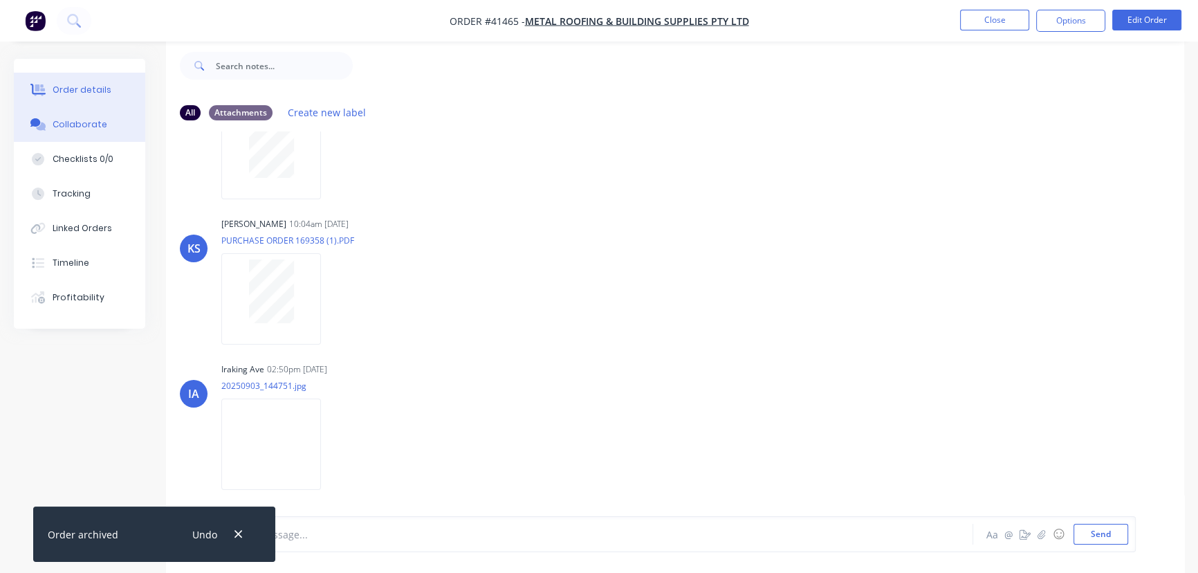
click at [91, 89] on div "Order details" at bounding box center [82, 90] width 59 height 12
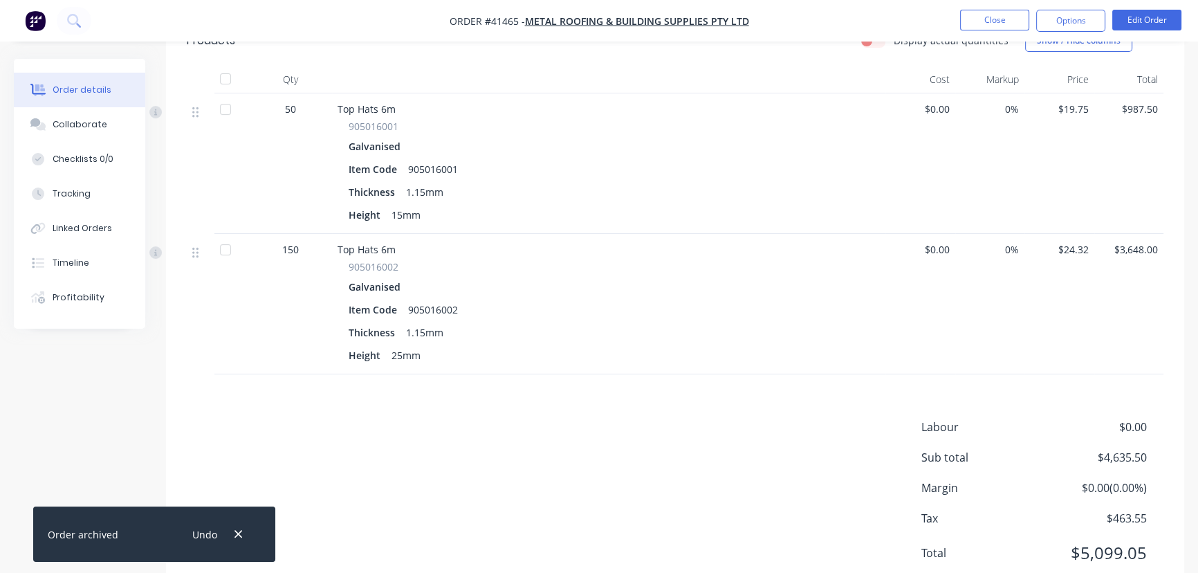
scroll to position [416, 0]
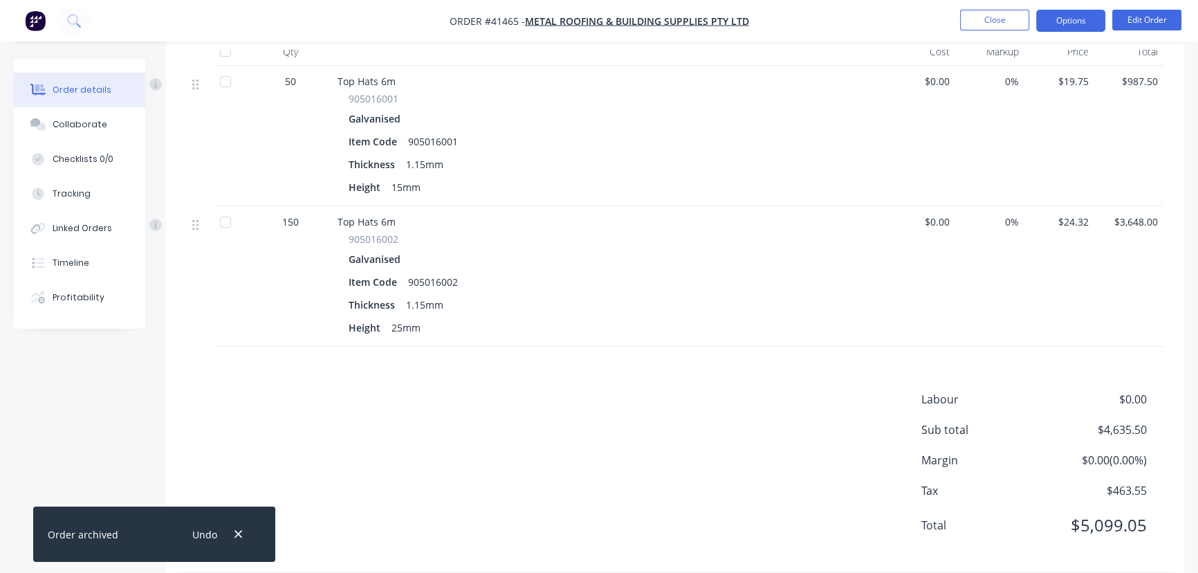
click at [1065, 17] on button "Options" at bounding box center [1070, 21] width 69 height 22
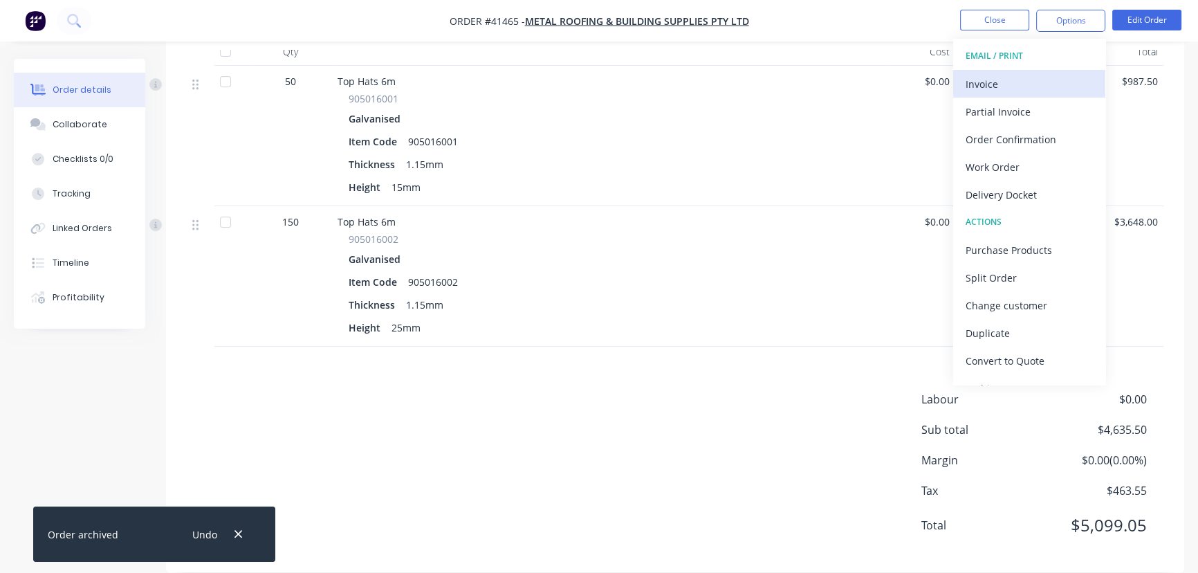
click at [984, 82] on div "Invoice" at bounding box center [1029, 84] width 127 height 20
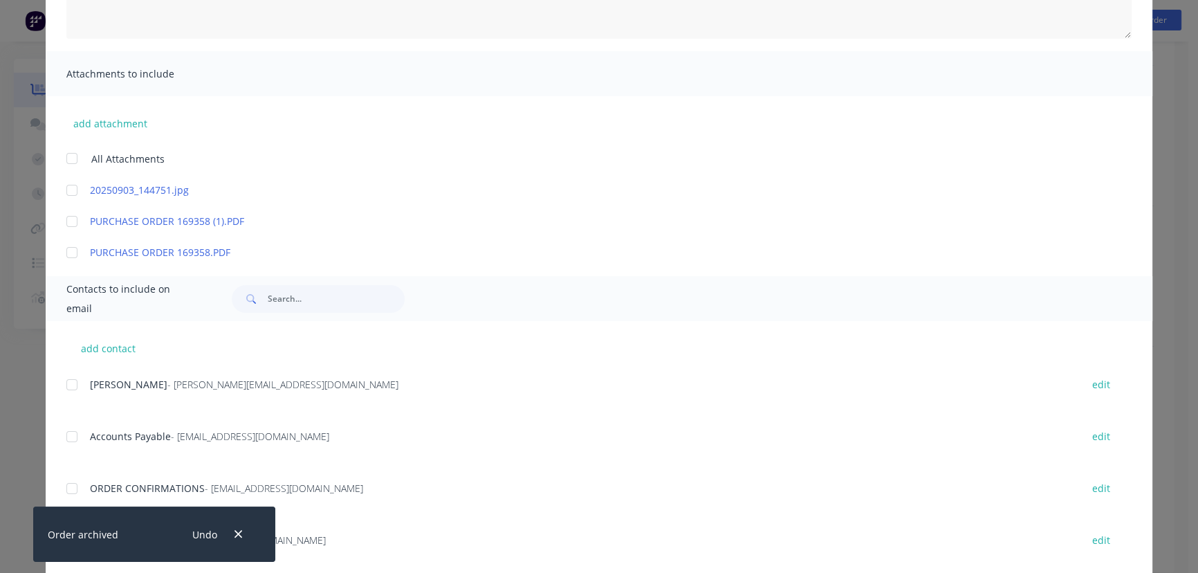
scroll to position [597, 0]
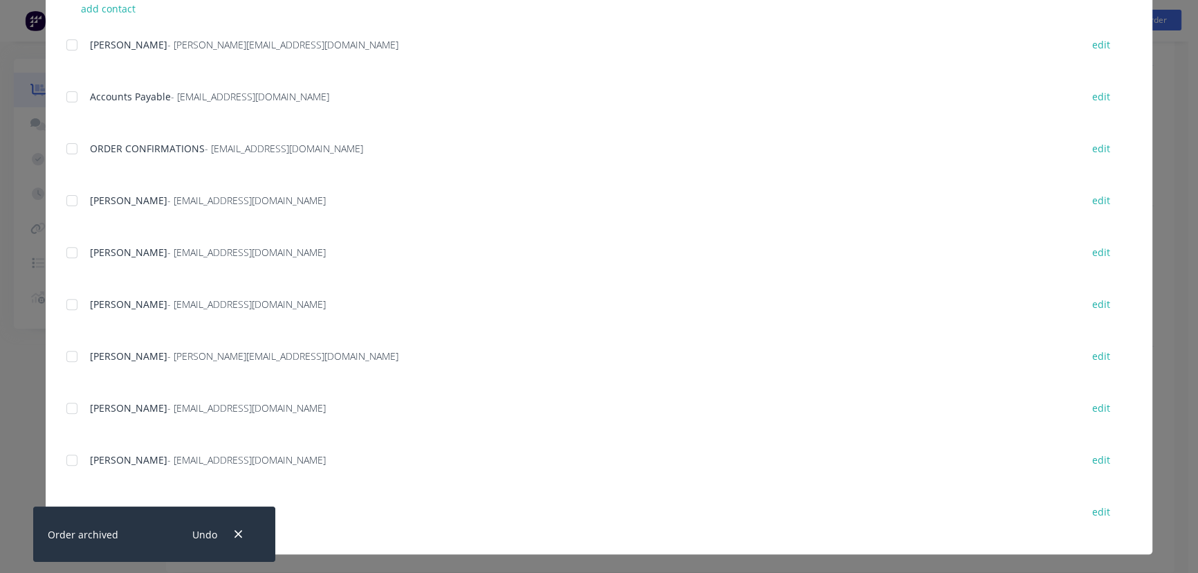
click at [73, 98] on div at bounding box center [72, 97] width 28 height 28
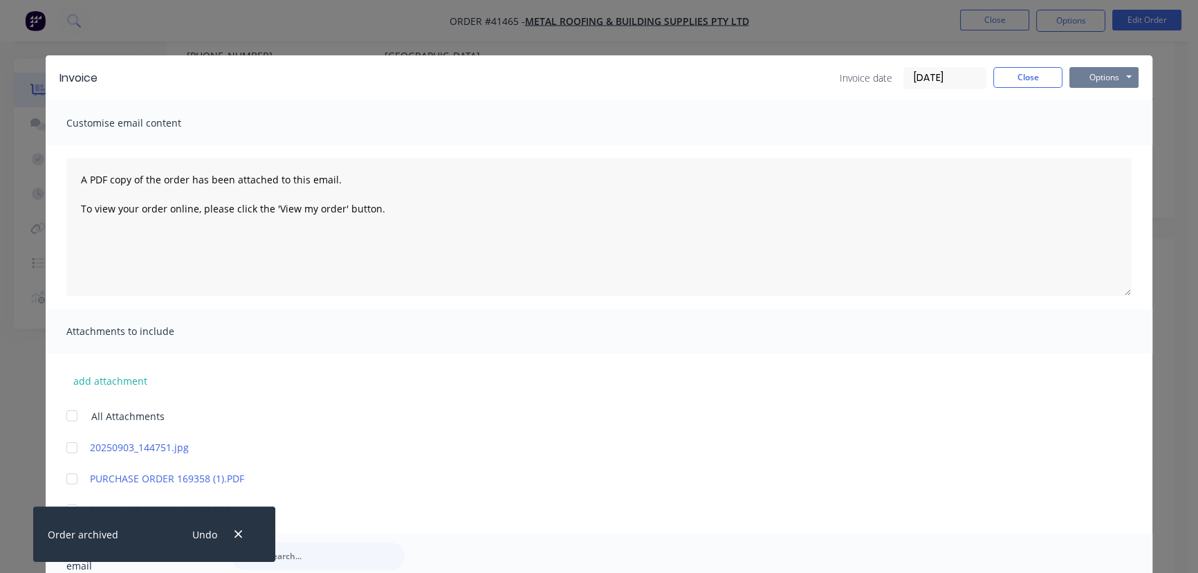
scroll to position [165, 0]
click at [1088, 75] on button "Options" at bounding box center [1104, 77] width 69 height 21
click at [1099, 148] on button "Email" at bounding box center [1114, 147] width 89 height 23
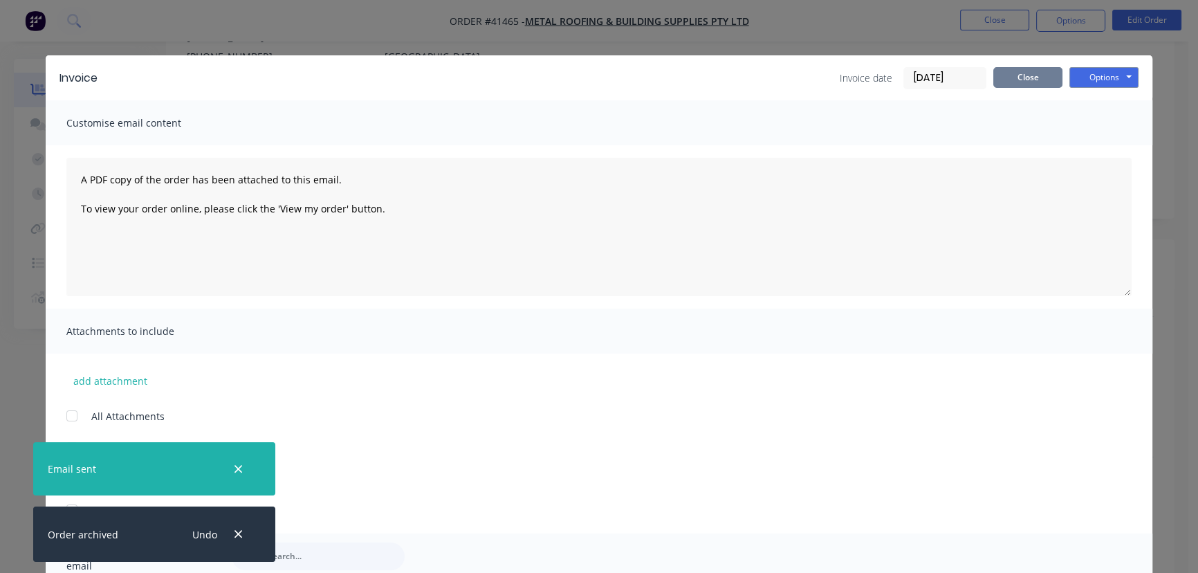
click at [1034, 82] on button "Close" at bounding box center [1027, 77] width 69 height 21
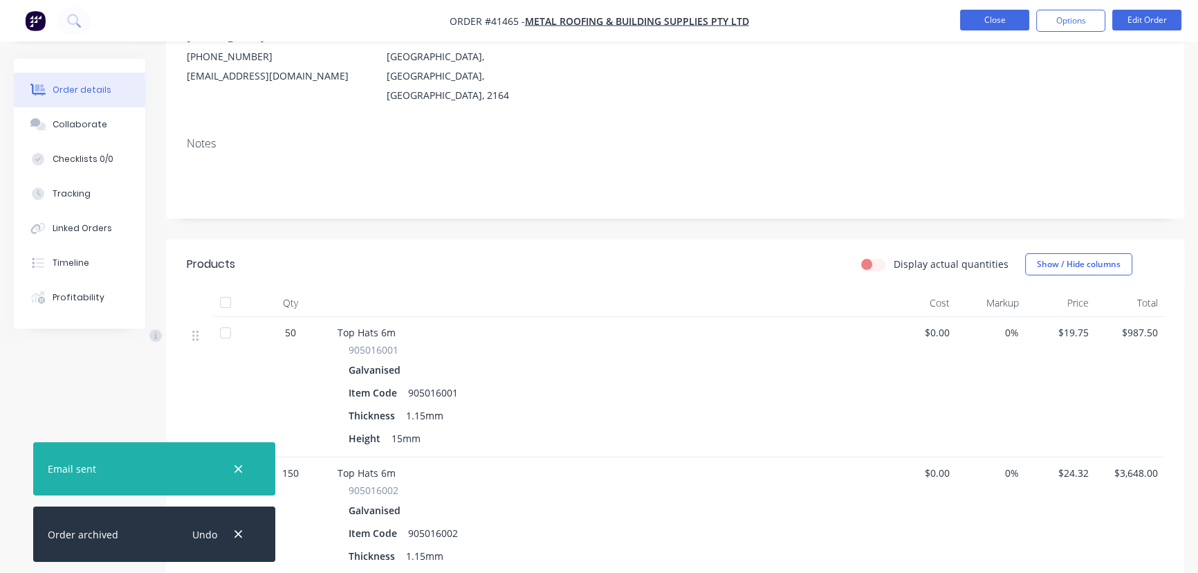
click at [986, 26] on button "Close" at bounding box center [994, 20] width 69 height 21
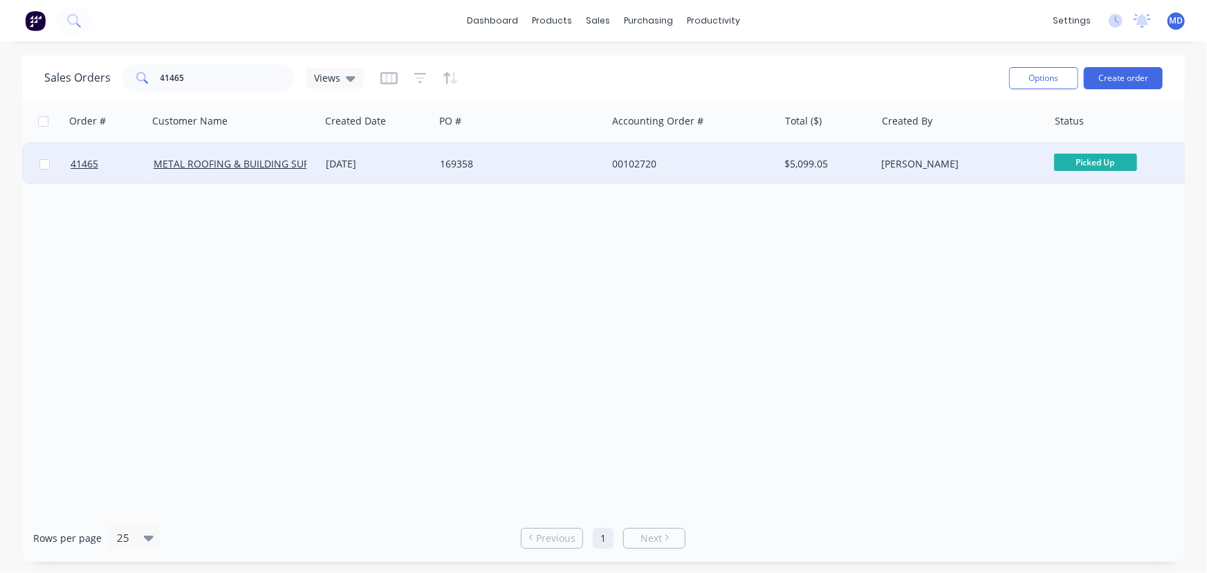
click at [1005, 169] on div "[PERSON_NAME]" at bounding box center [958, 164] width 154 height 14
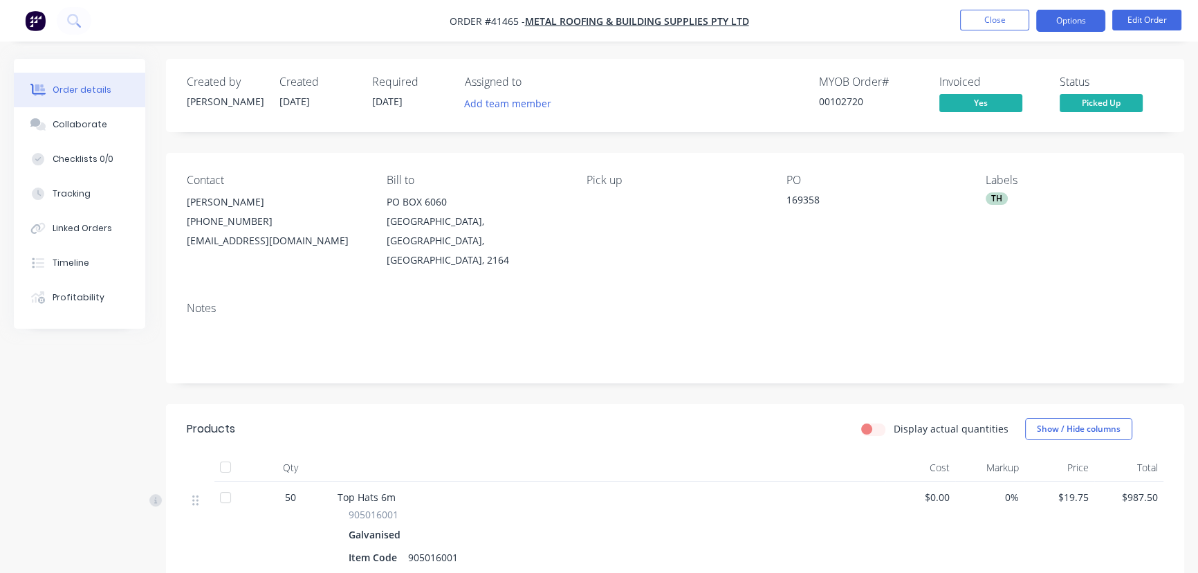
click at [1058, 15] on button "Options" at bounding box center [1070, 21] width 69 height 22
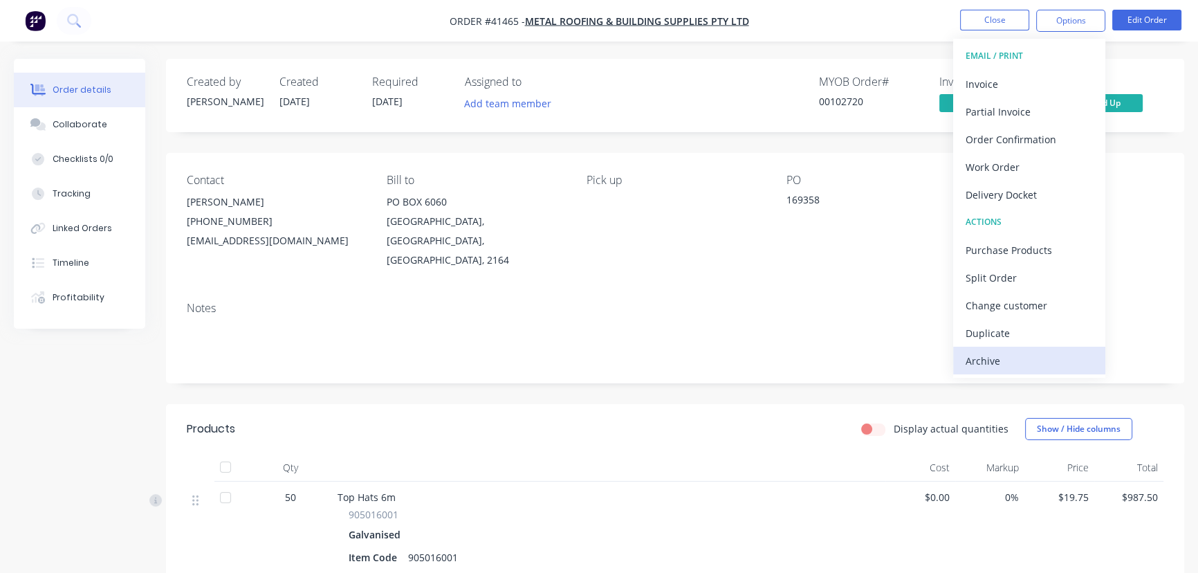
click at [981, 359] on div "Archive" at bounding box center [1029, 361] width 127 height 20
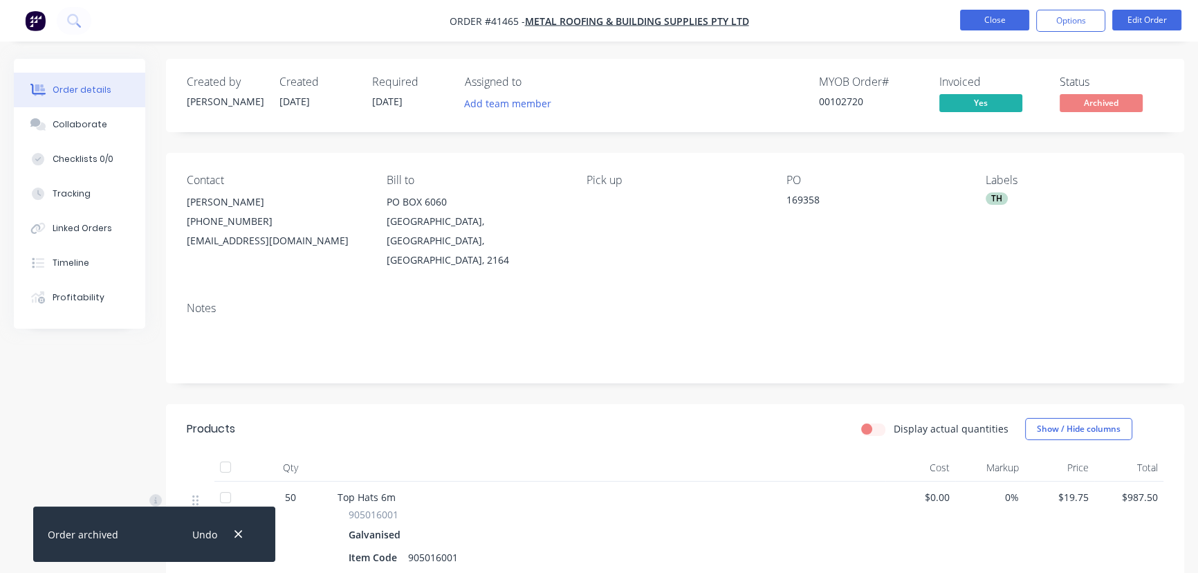
click at [993, 21] on button "Close" at bounding box center [994, 20] width 69 height 21
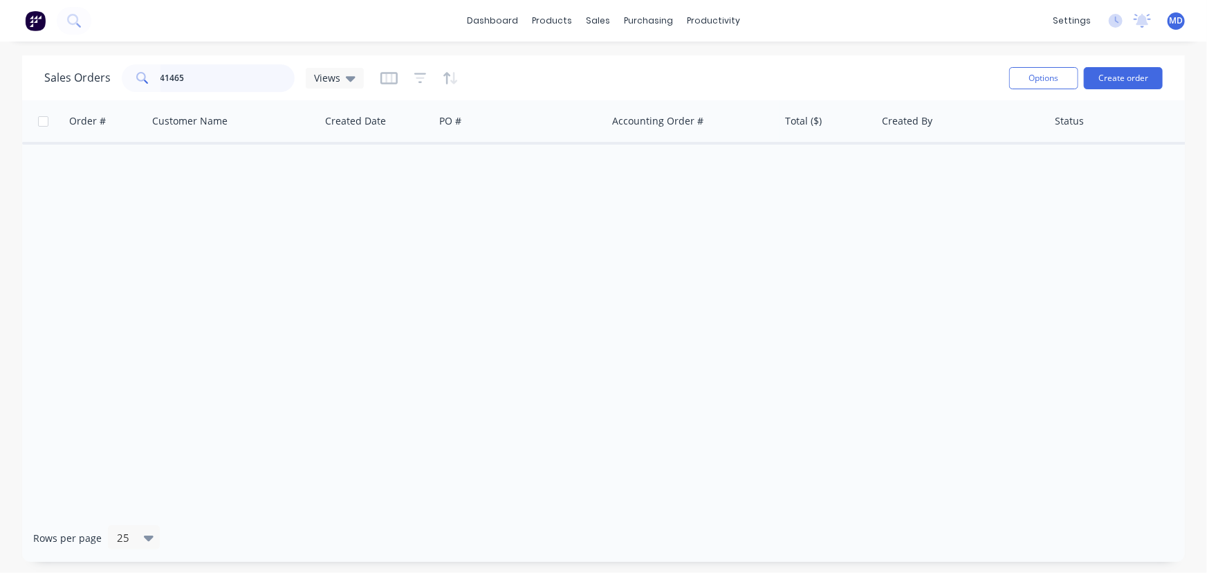
click at [235, 75] on input "41465" at bounding box center [228, 78] width 135 height 28
type input "41439"
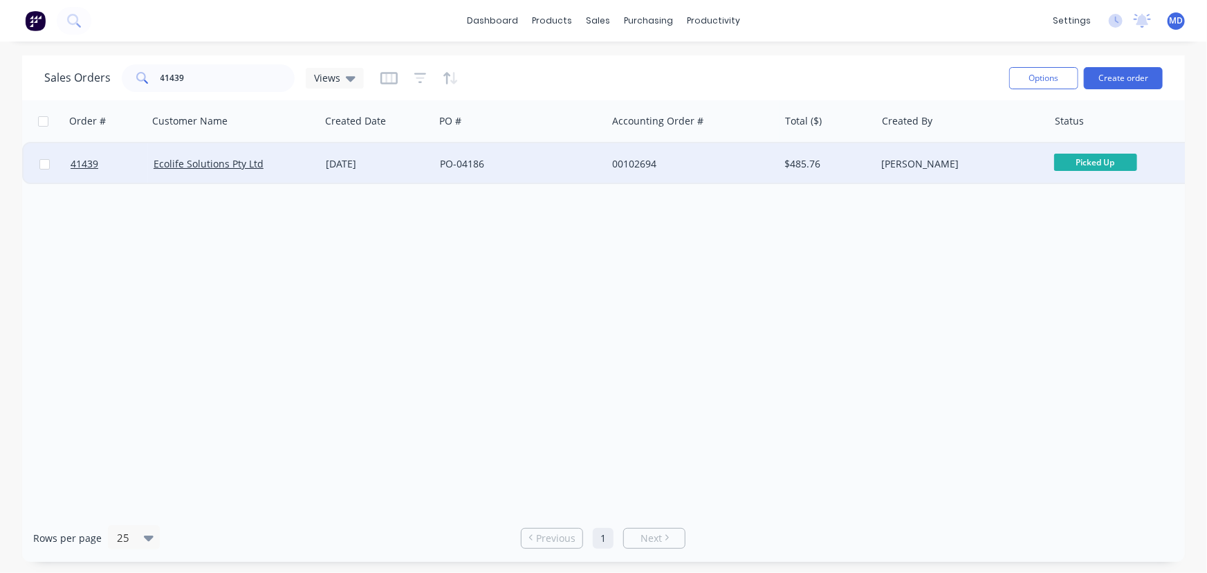
click at [558, 167] on div "PO-04186" at bounding box center [517, 164] width 154 height 14
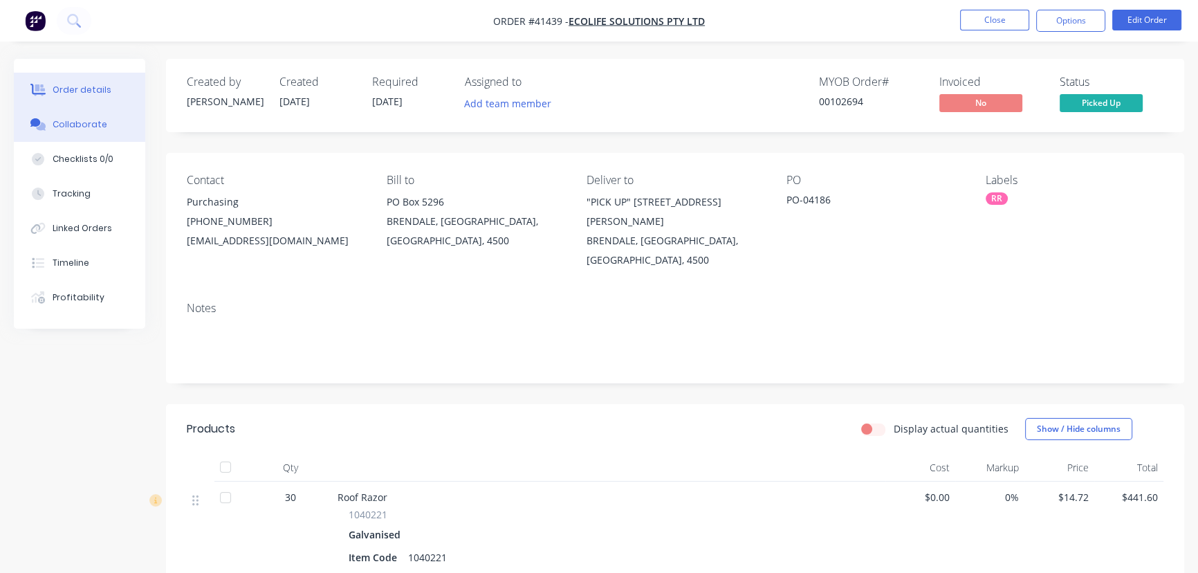
click at [76, 128] on div "Collaborate" at bounding box center [80, 124] width 55 height 12
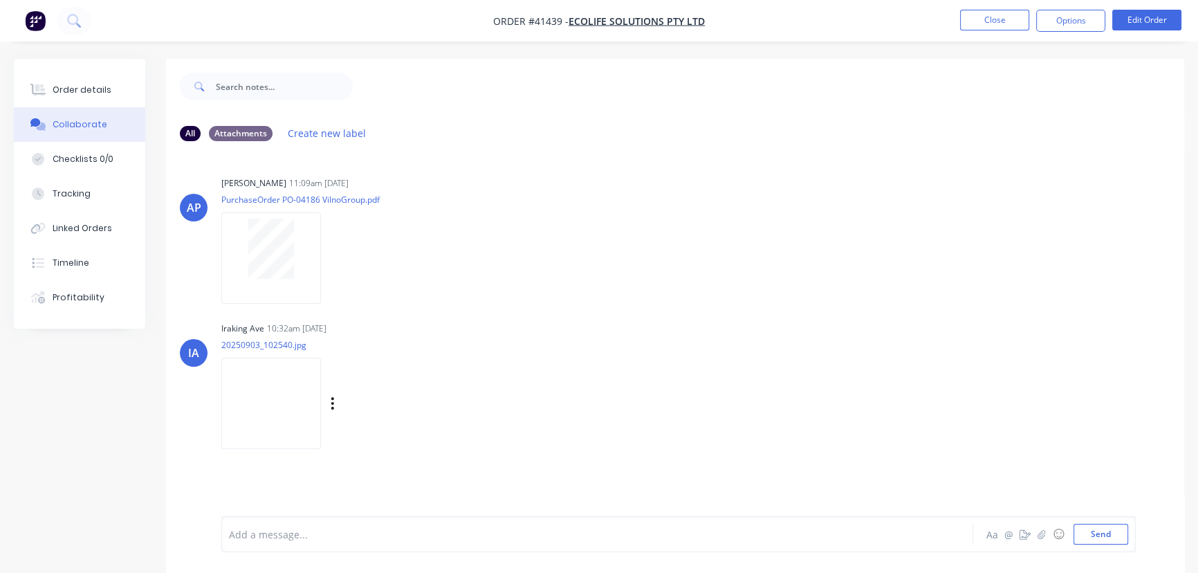
click at [288, 394] on img at bounding box center [271, 403] width 100 height 91
click at [1068, 14] on button "Options" at bounding box center [1070, 21] width 69 height 22
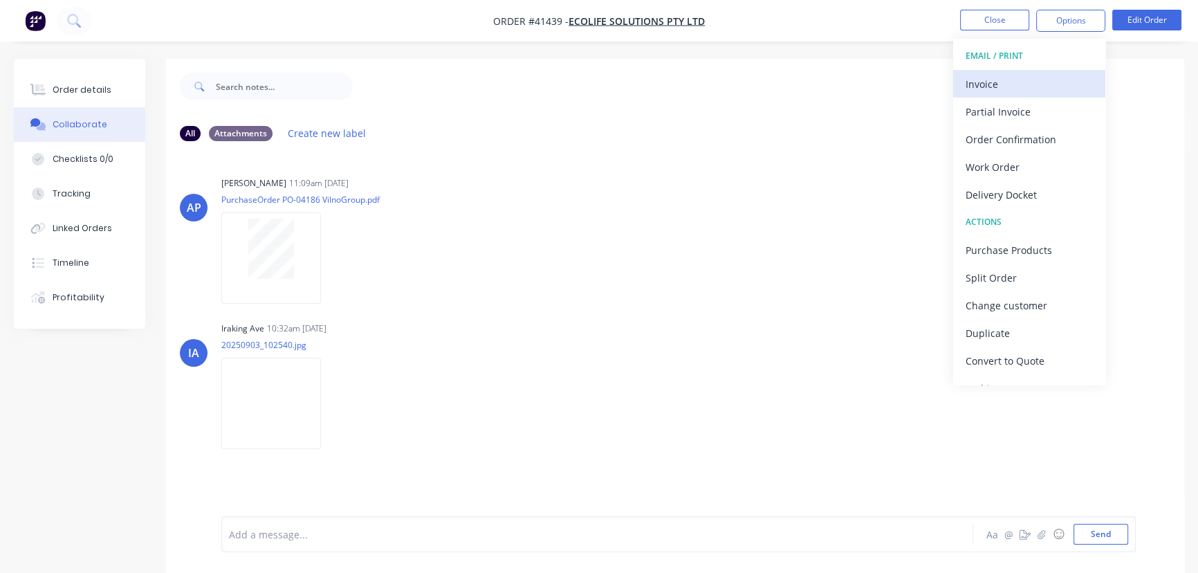
click at [980, 84] on div "Invoice" at bounding box center [1029, 84] width 127 height 20
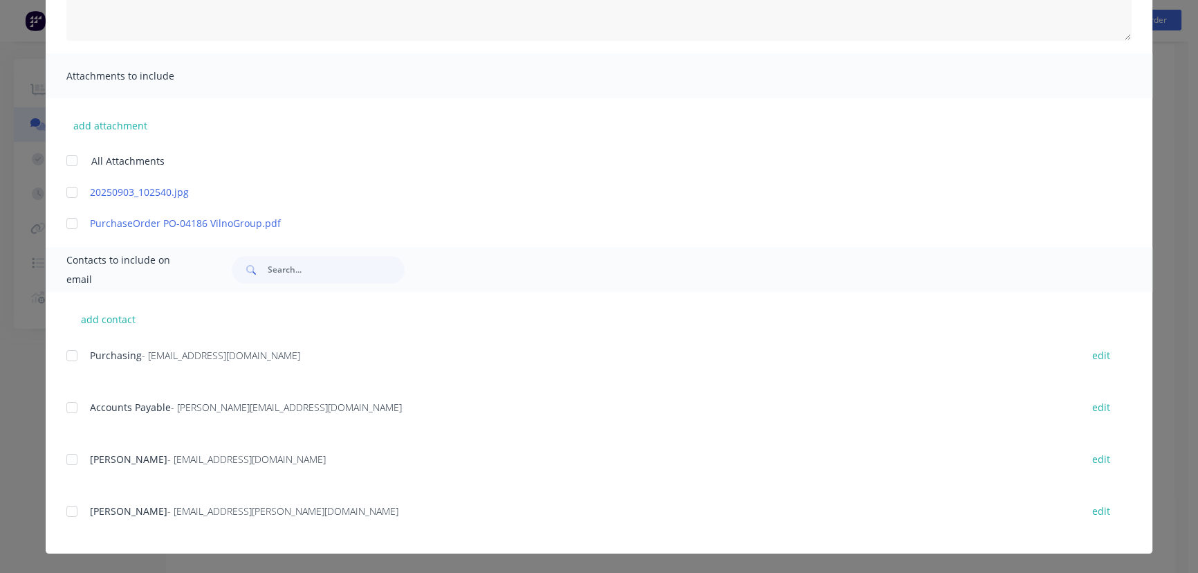
scroll to position [21, 0]
click at [69, 193] on div at bounding box center [72, 192] width 28 height 28
click at [68, 409] on div at bounding box center [72, 408] width 28 height 28
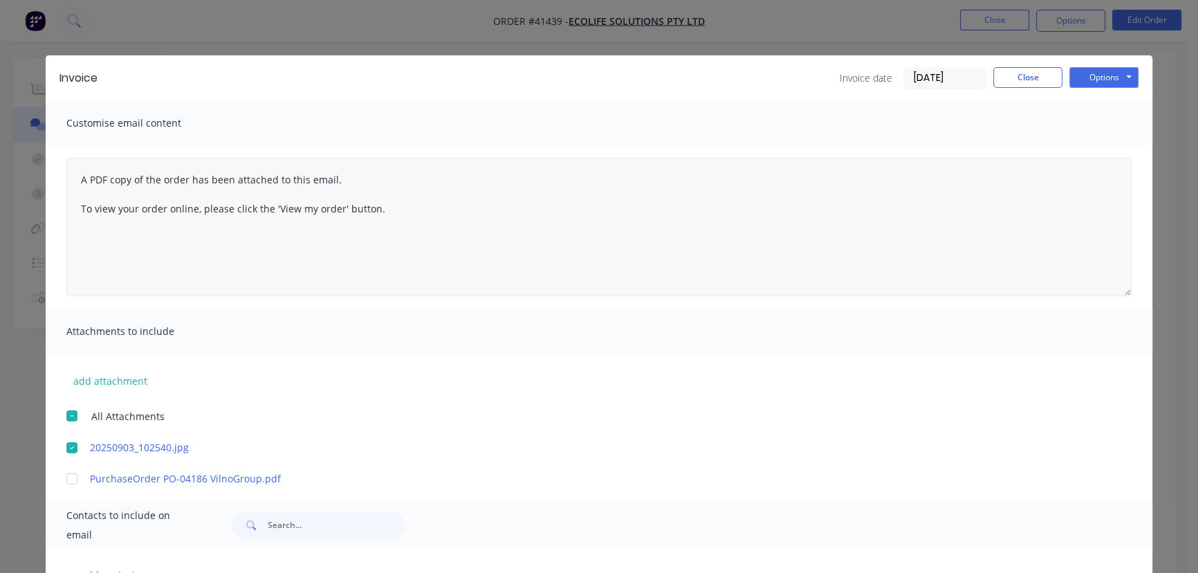
scroll to position [0, 0]
click at [1094, 74] on button "Options" at bounding box center [1104, 77] width 69 height 21
click at [1097, 147] on button "Email" at bounding box center [1114, 147] width 89 height 23
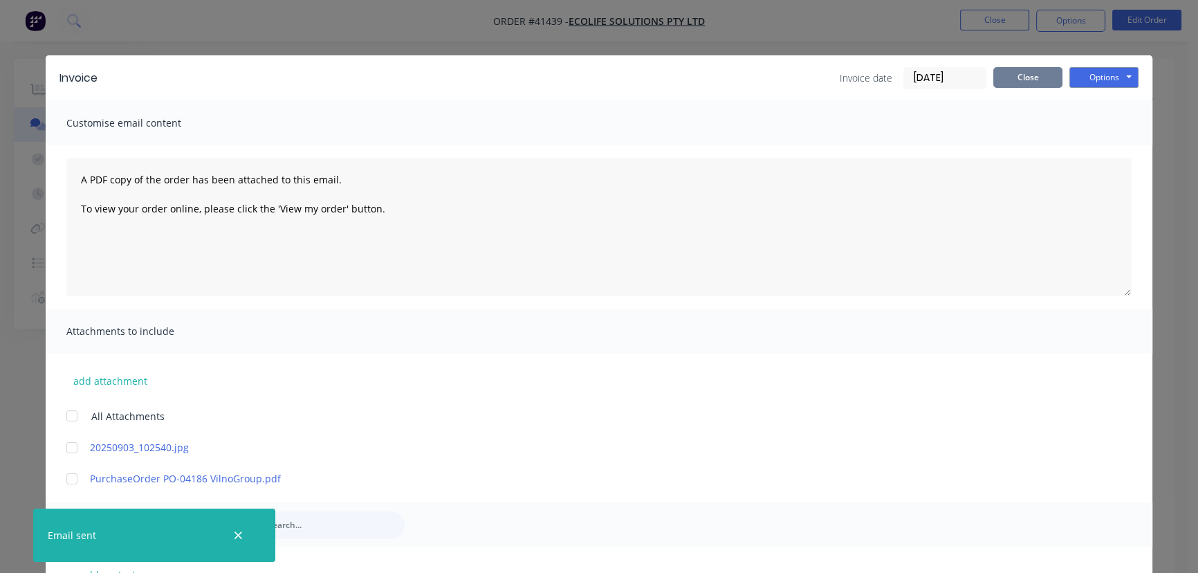
click at [1022, 75] on button "Close" at bounding box center [1027, 77] width 69 height 21
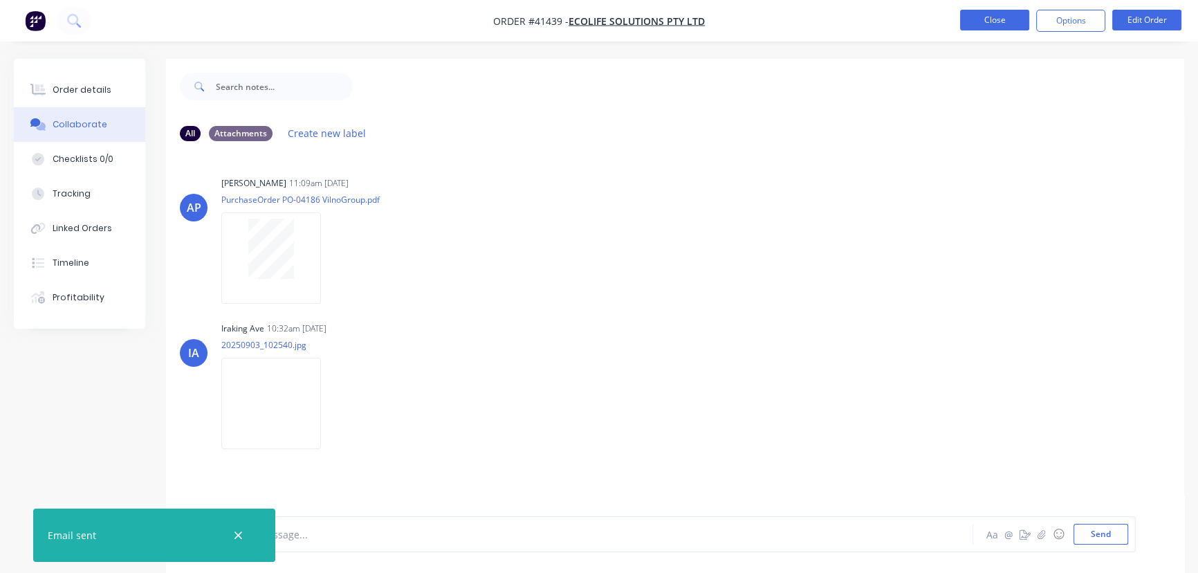
click at [1002, 23] on button "Close" at bounding box center [994, 20] width 69 height 21
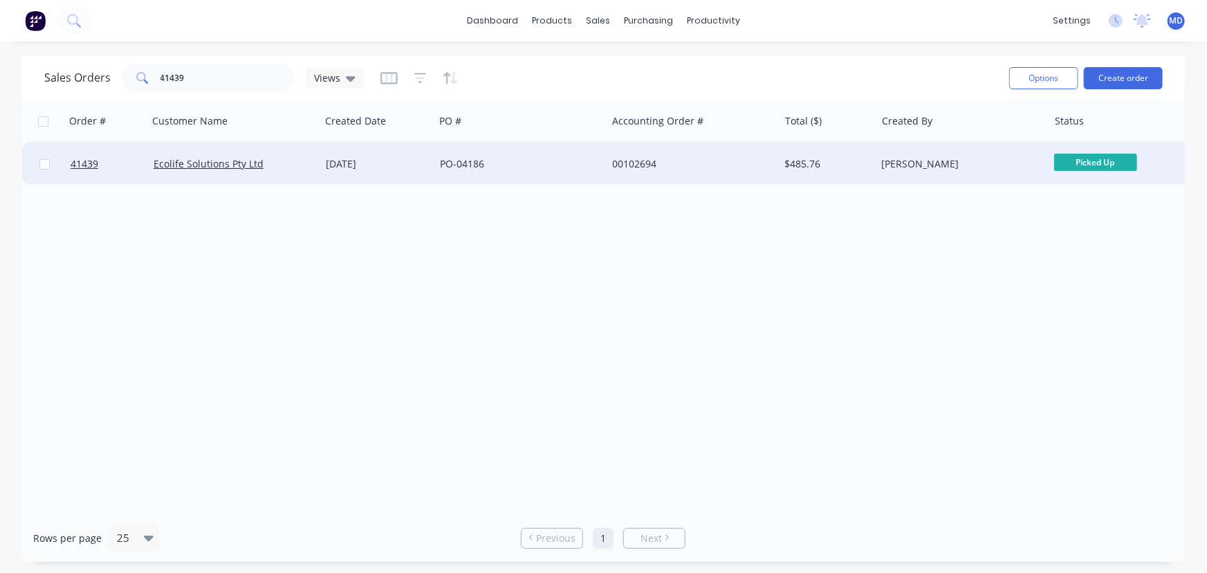
click at [975, 160] on div "[PERSON_NAME]" at bounding box center [958, 164] width 154 height 14
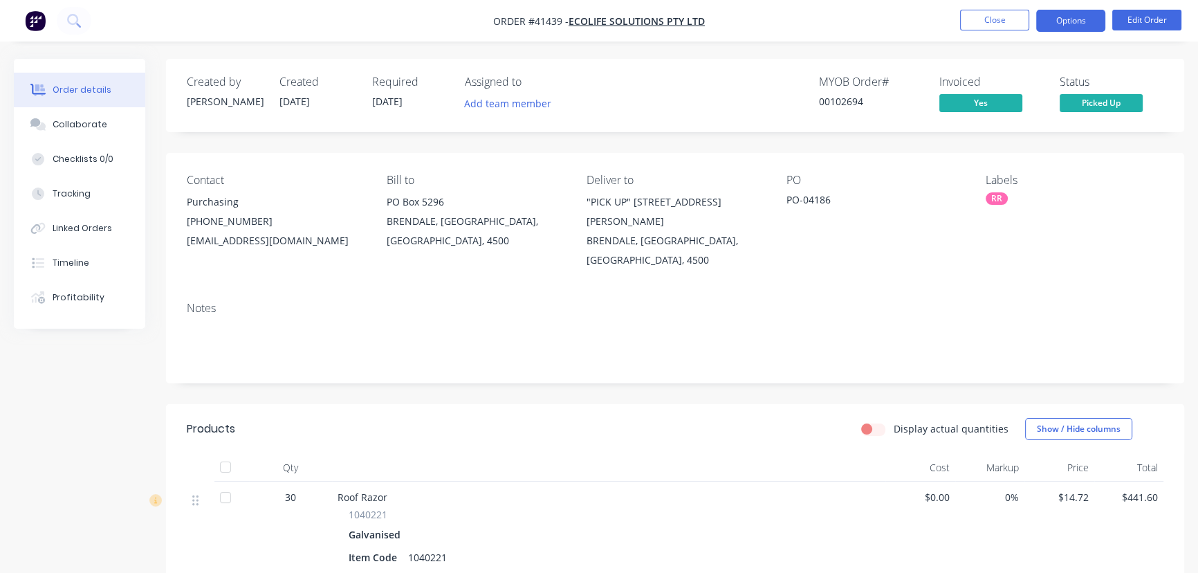
click at [1067, 19] on button "Options" at bounding box center [1070, 21] width 69 height 22
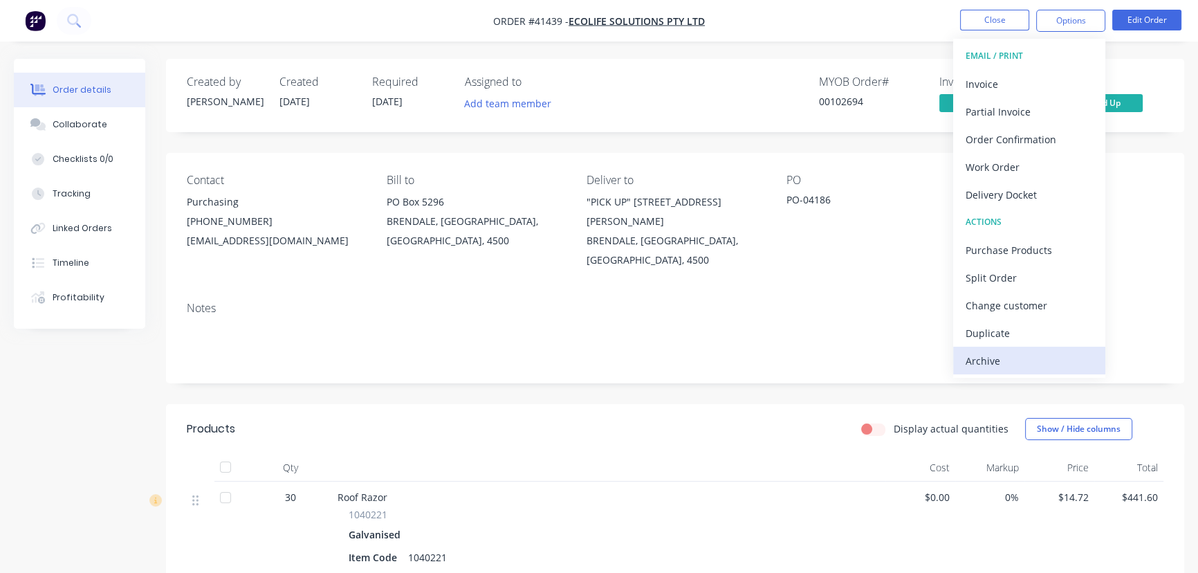
click at [982, 363] on div "Archive" at bounding box center [1029, 361] width 127 height 20
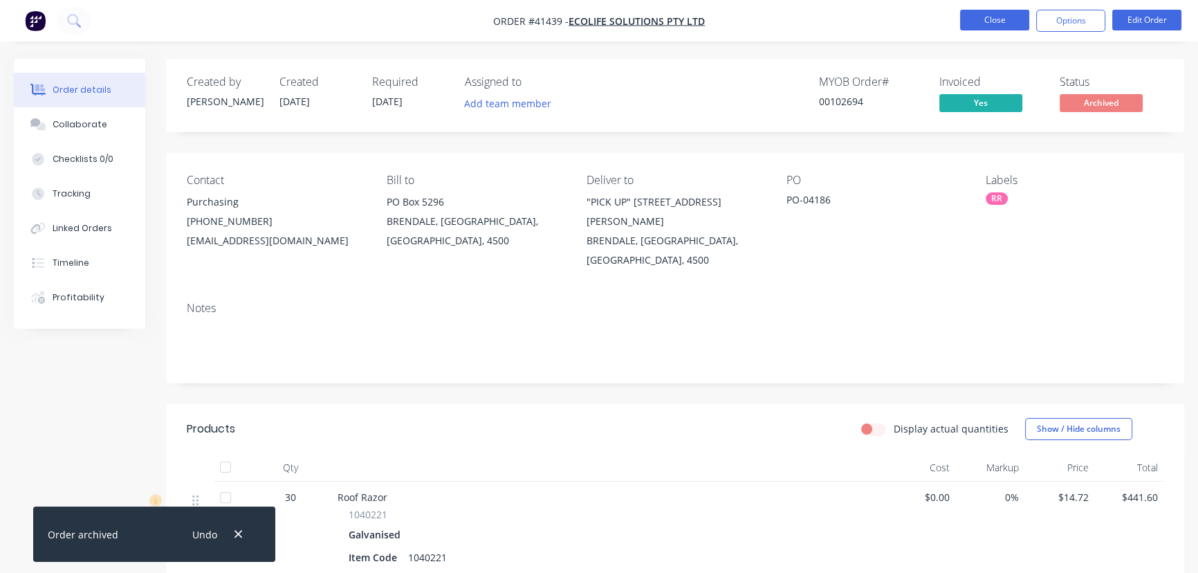
click at [984, 17] on button "Close" at bounding box center [994, 20] width 69 height 21
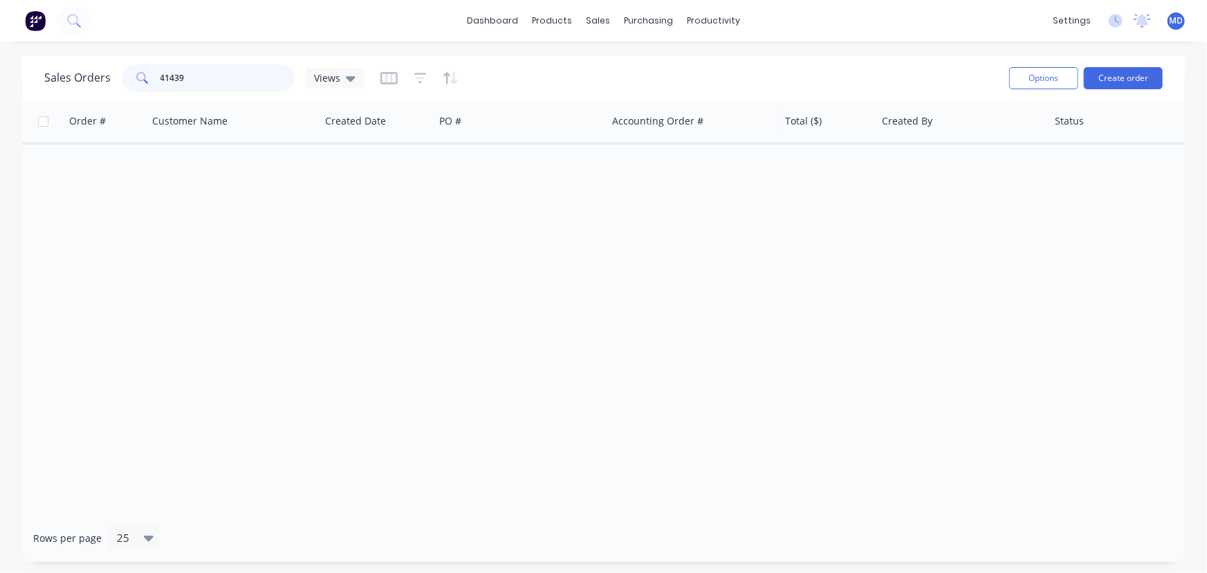
click at [246, 77] on input "41439" at bounding box center [228, 78] width 135 height 28
type input "41361"
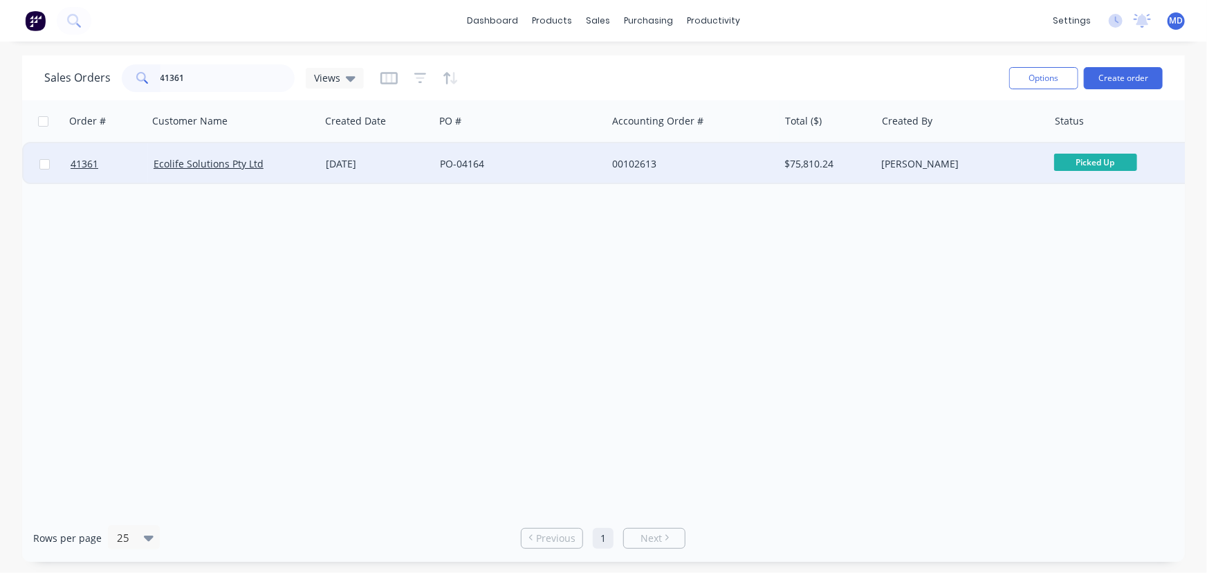
click at [509, 165] on div "PO-04164" at bounding box center [517, 164] width 154 height 14
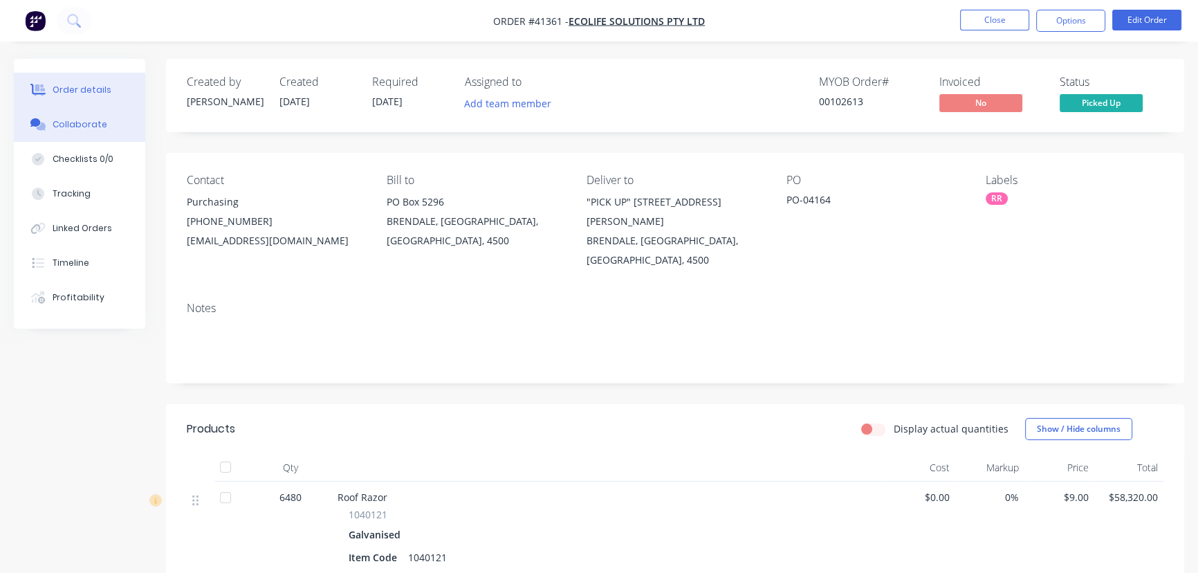
click at [83, 127] on div "Collaborate" at bounding box center [80, 124] width 55 height 12
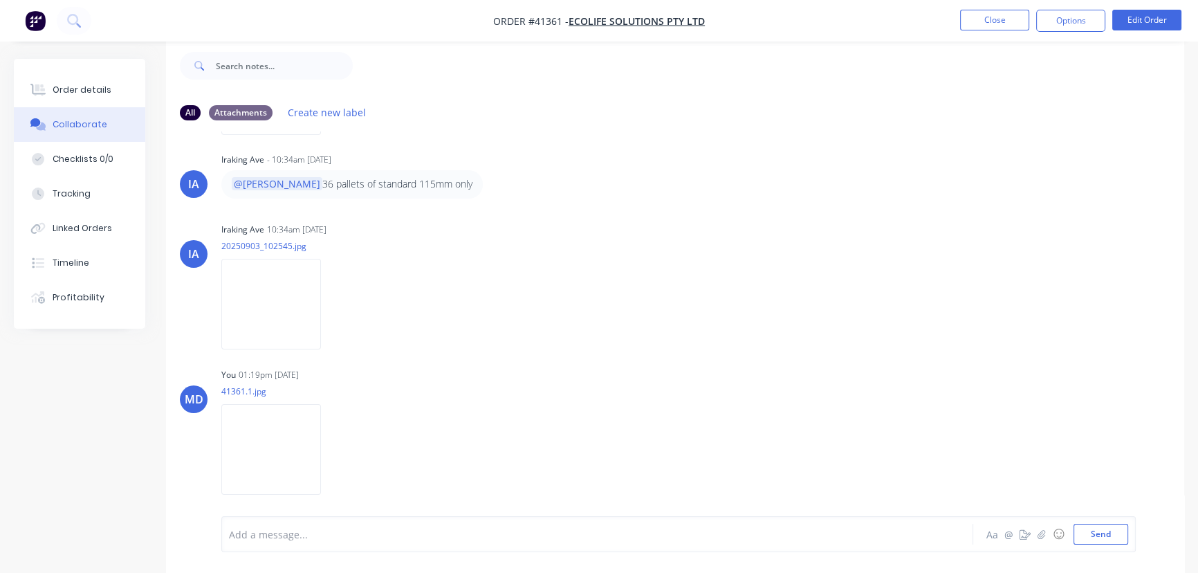
scroll to position [173, 0]
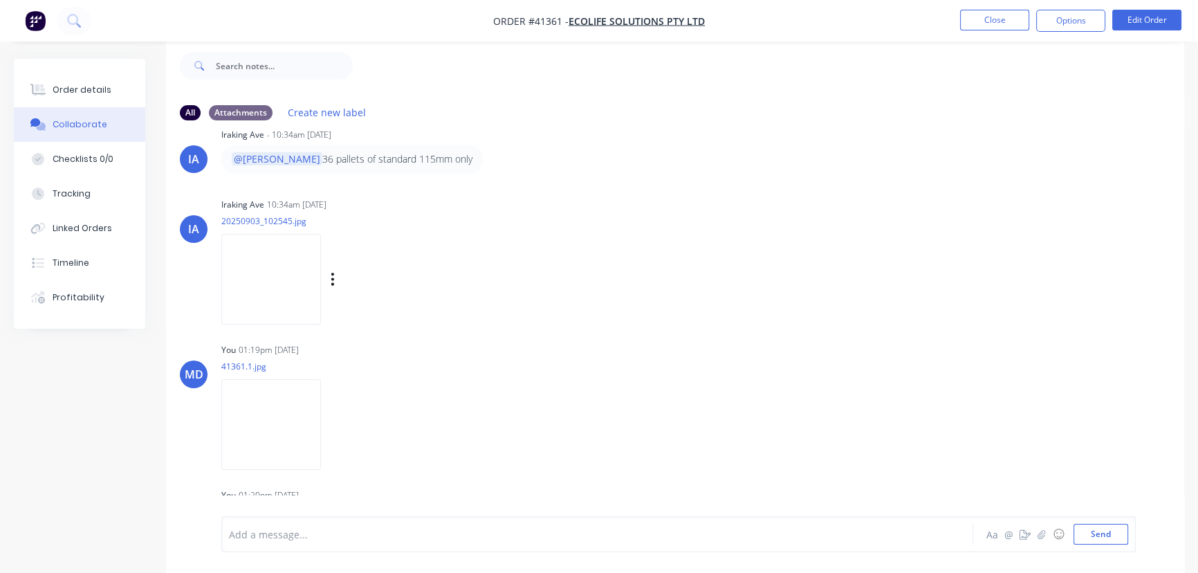
click at [277, 289] on img at bounding box center [271, 279] width 100 height 91
click at [1064, 17] on button "Options" at bounding box center [1070, 21] width 69 height 22
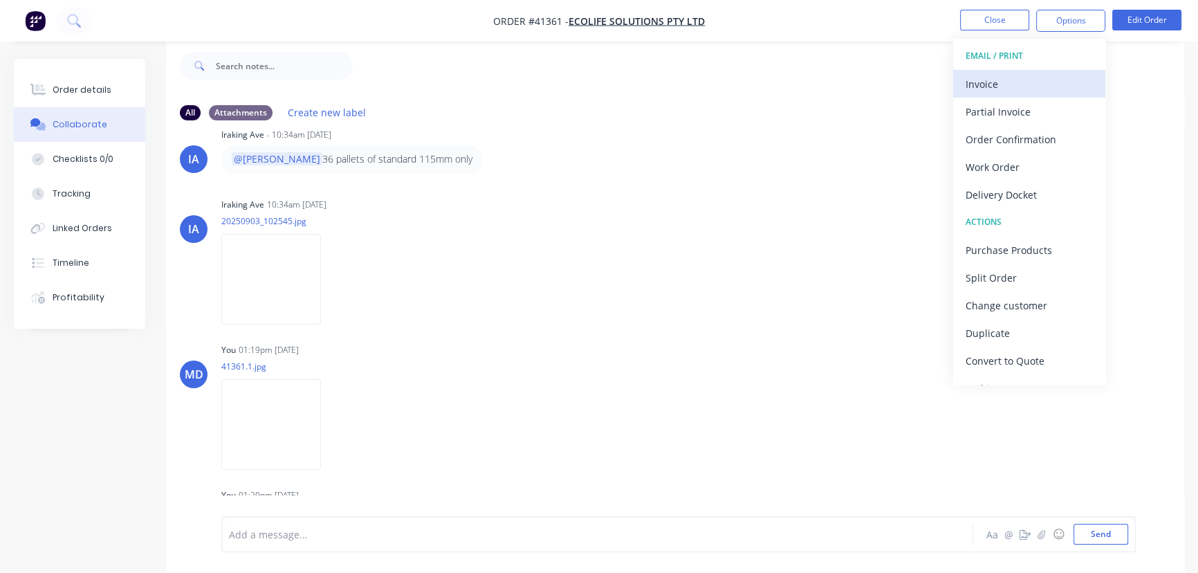
click at [977, 80] on div "Invoice" at bounding box center [1029, 84] width 127 height 20
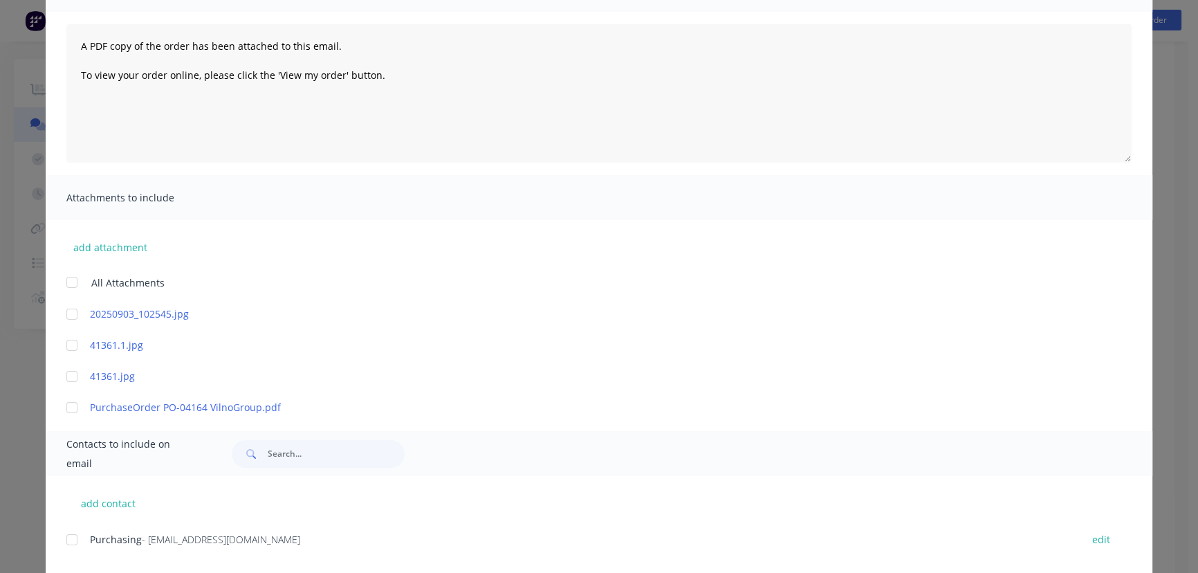
scroll to position [251, 0]
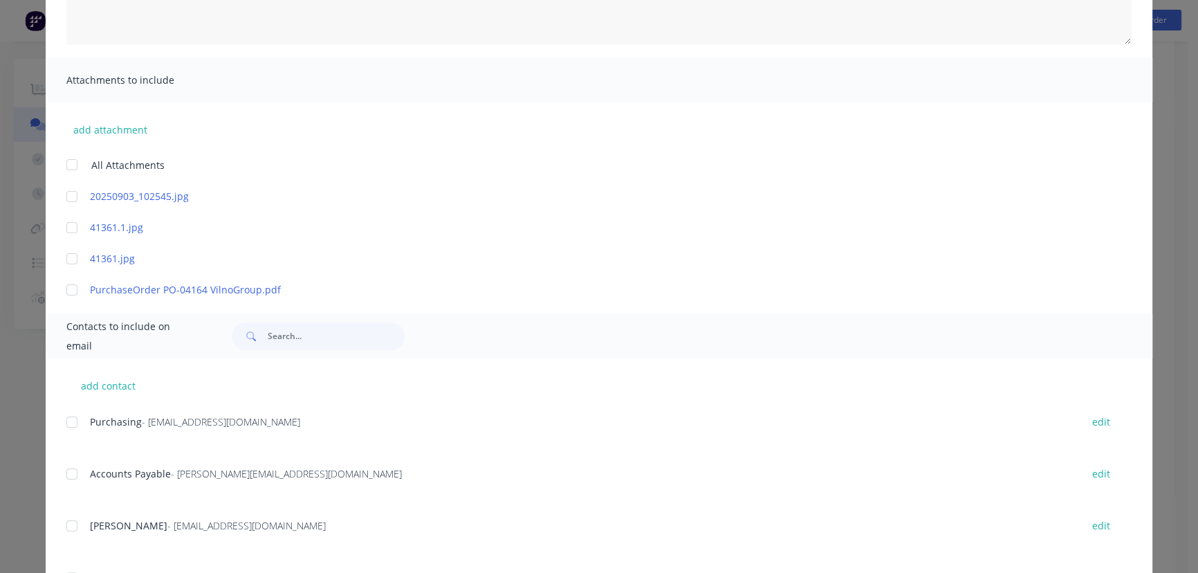
click at [66, 197] on div at bounding box center [72, 197] width 28 height 28
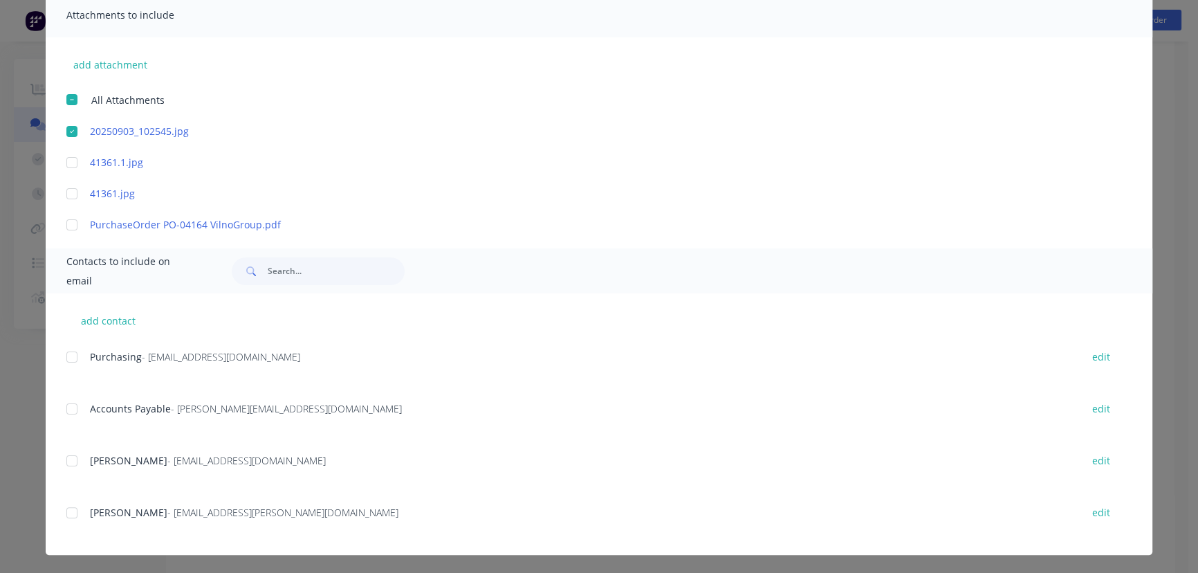
scroll to position [318, 0]
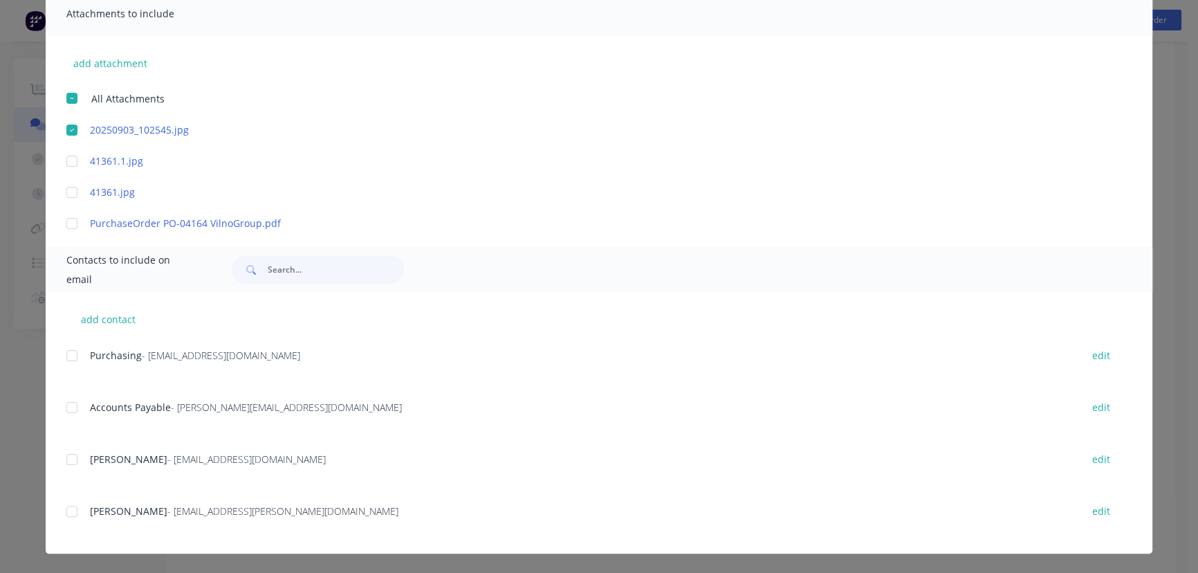
click at [70, 407] on div at bounding box center [72, 408] width 28 height 28
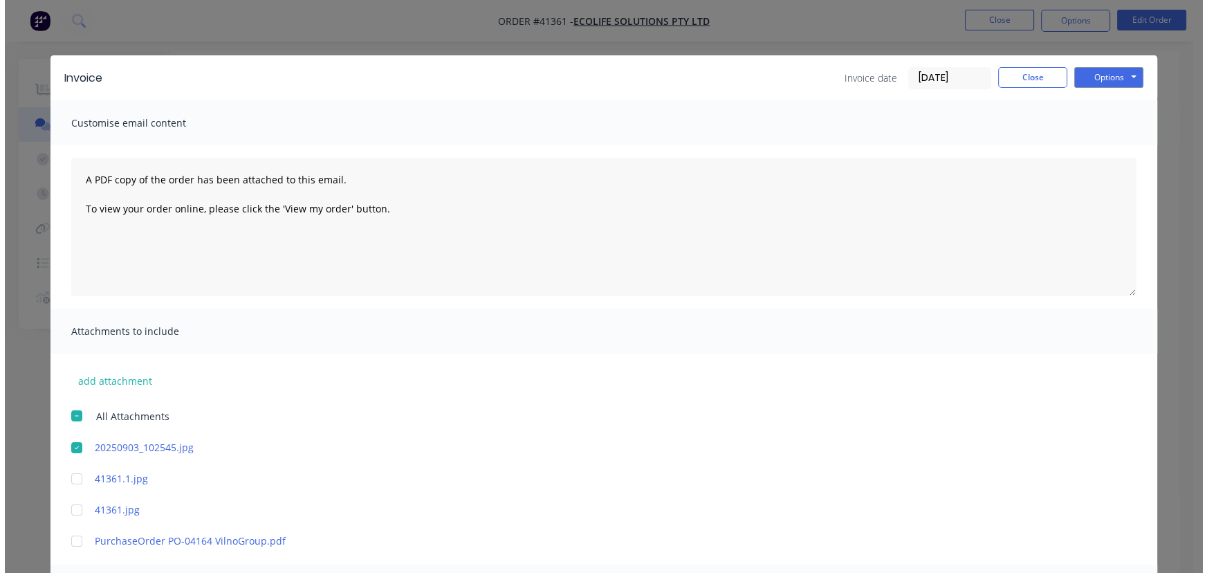
scroll to position [0, 0]
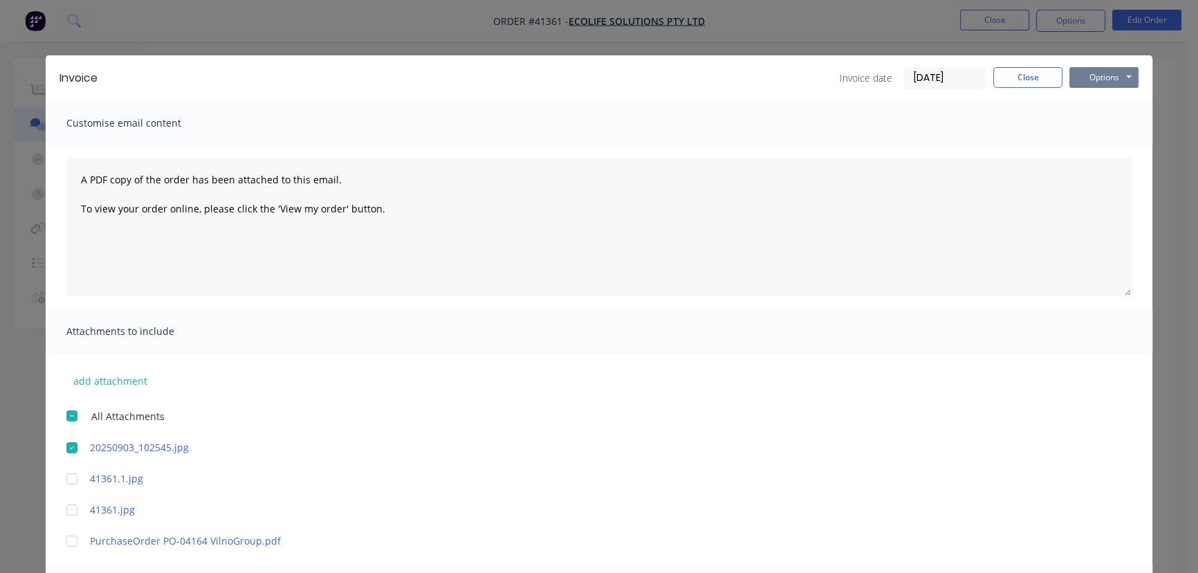
click at [1086, 75] on button "Options" at bounding box center [1104, 77] width 69 height 21
click at [1101, 149] on button "Email" at bounding box center [1114, 147] width 89 height 23
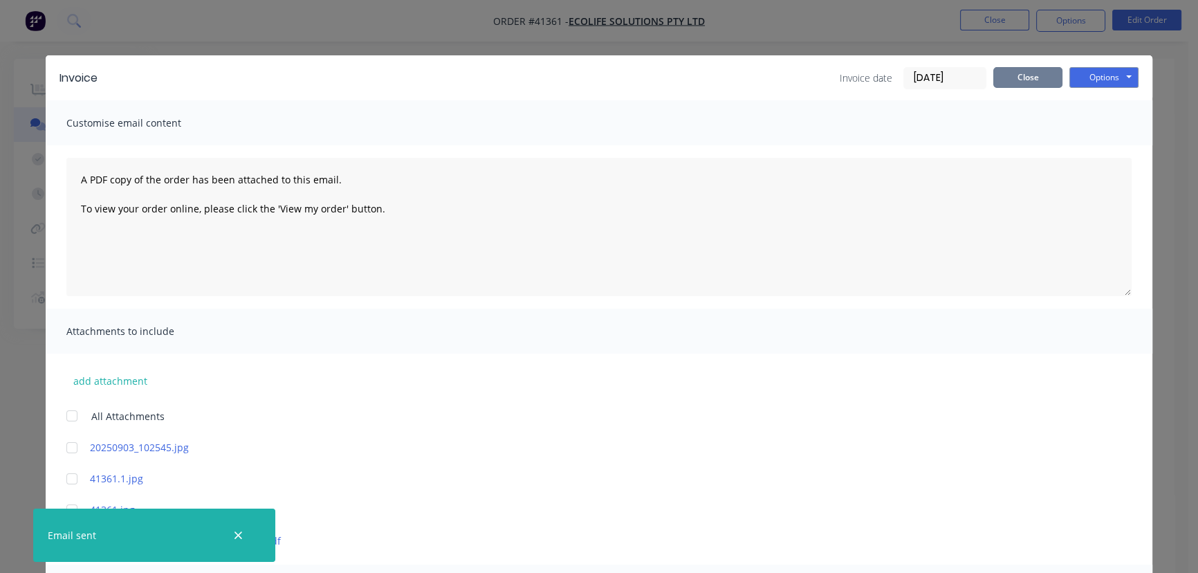
click at [1020, 73] on button "Close" at bounding box center [1027, 77] width 69 height 21
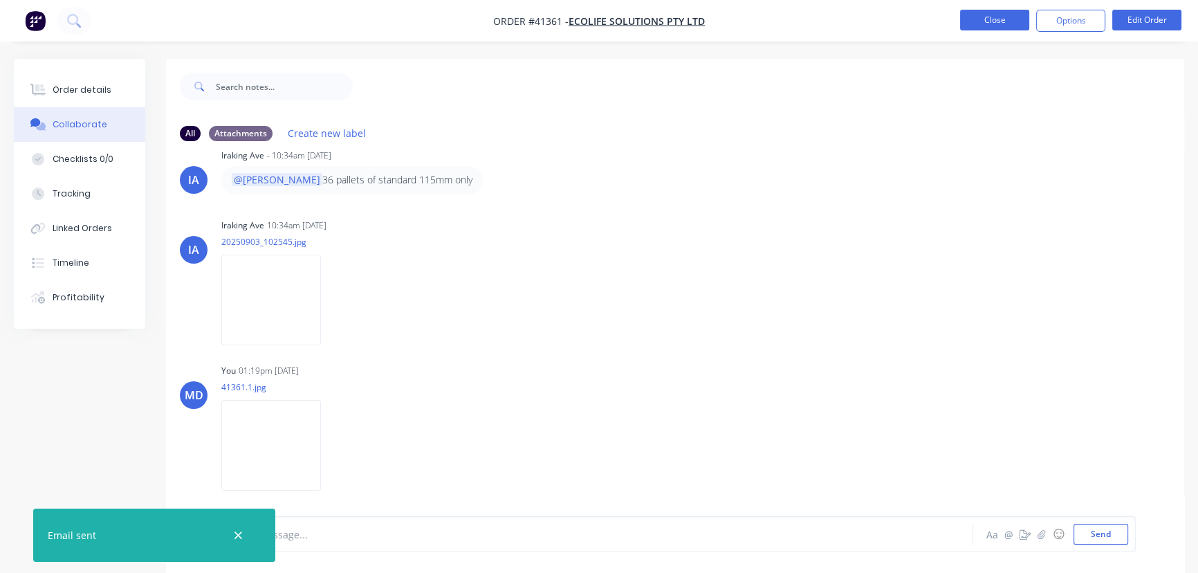
click at [997, 24] on button "Close" at bounding box center [994, 20] width 69 height 21
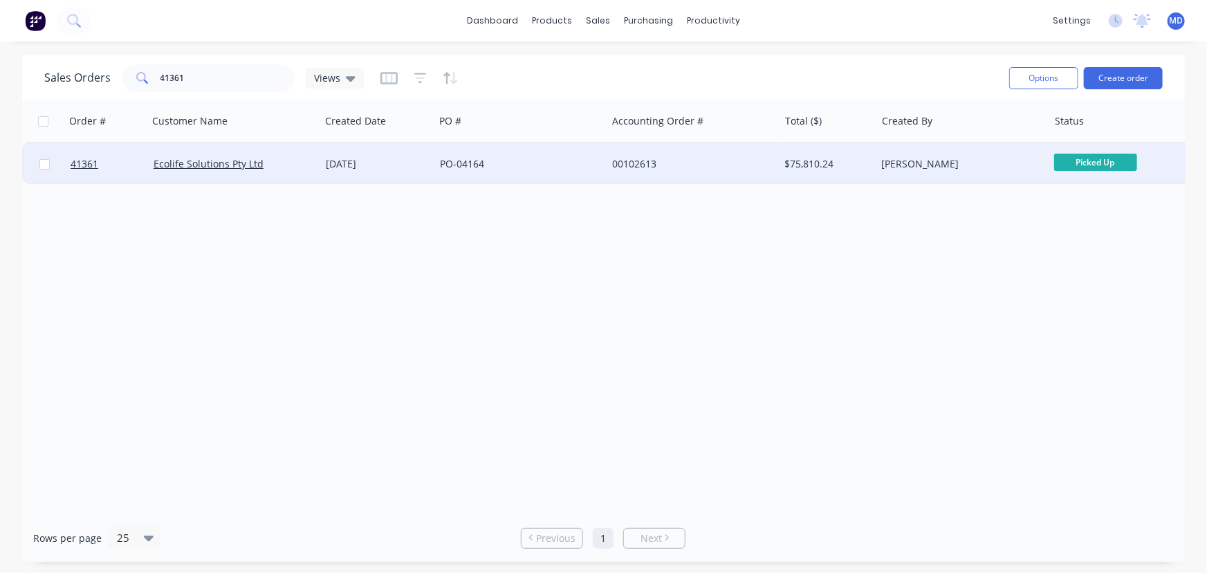
click at [558, 164] on div "PO-04164" at bounding box center [517, 164] width 154 height 14
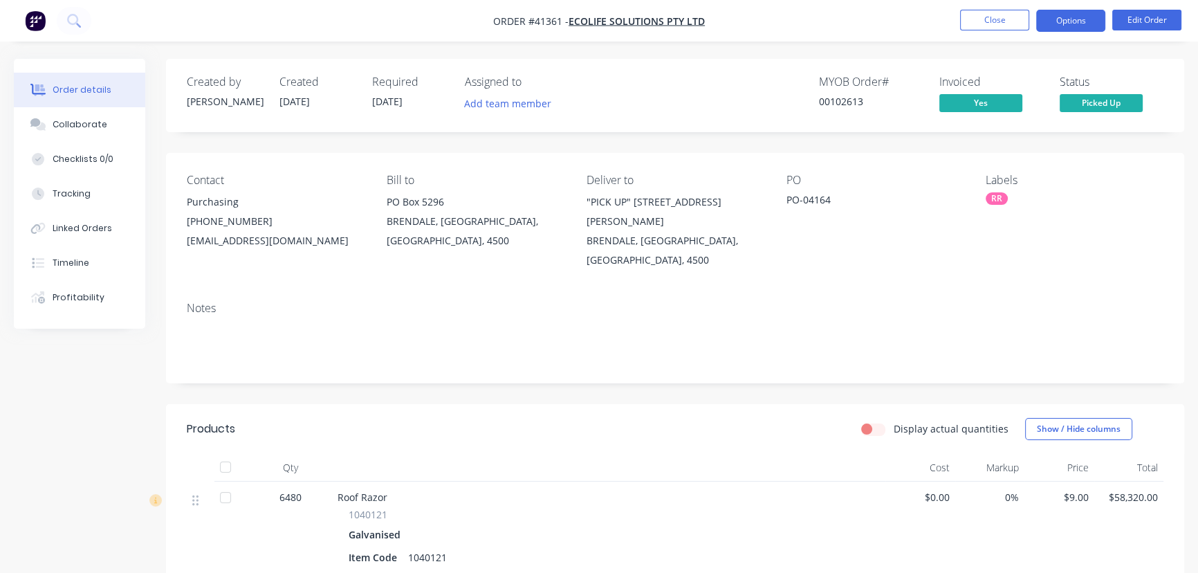
click at [1065, 24] on button "Options" at bounding box center [1070, 21] width 69 height 22
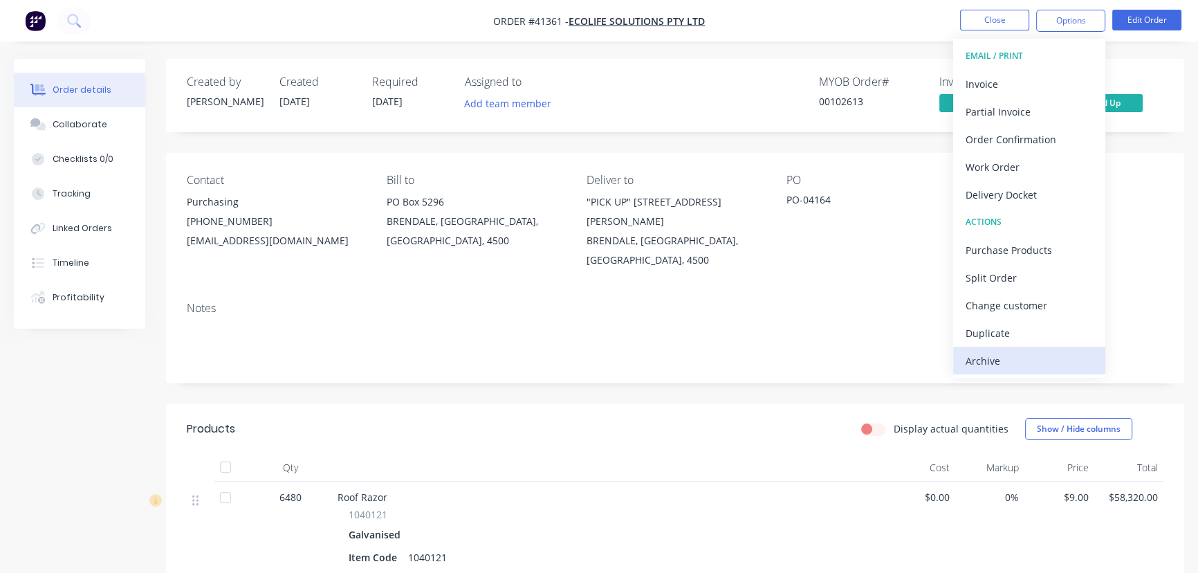
click at [984, 360] on div "Archive" at bounding box center [1029, 361] width 127 height 20
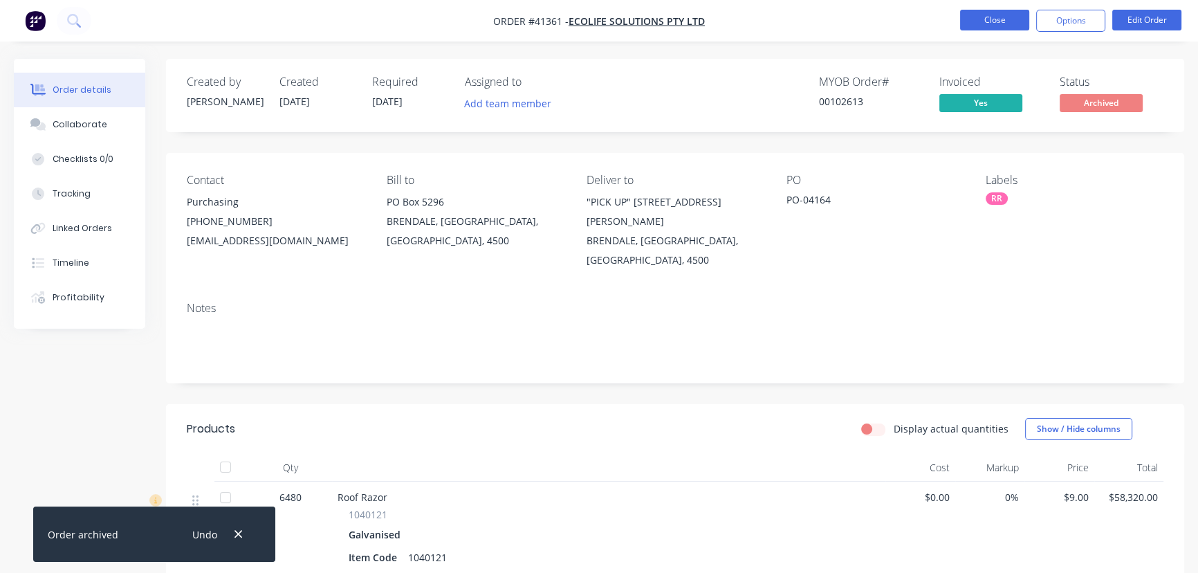
click at [997, 19] on button "Close" at bounding box center [994, 20] width 69 height 21
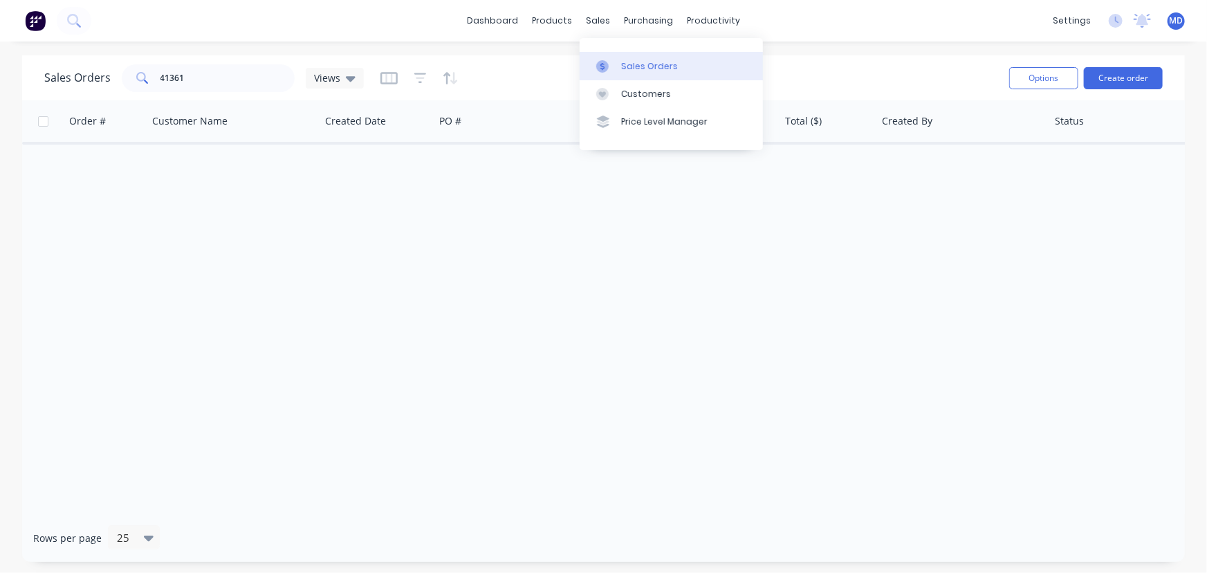
click at [635, 64] on div "Sales Orders" at bounding box center [649, 66] width 57 height 12
drag, startPoint x: 211, startPoint y: 86, endPoint x: 61, endPoint y: 86, distance: 150.1
click at [68, 86] on div "Sales Orders 41361 Views" at bounding box center [204, 78] width 320 height 28
click at [321, 75] on span "Views" at bounding box center [327, 78] width 26 height 15
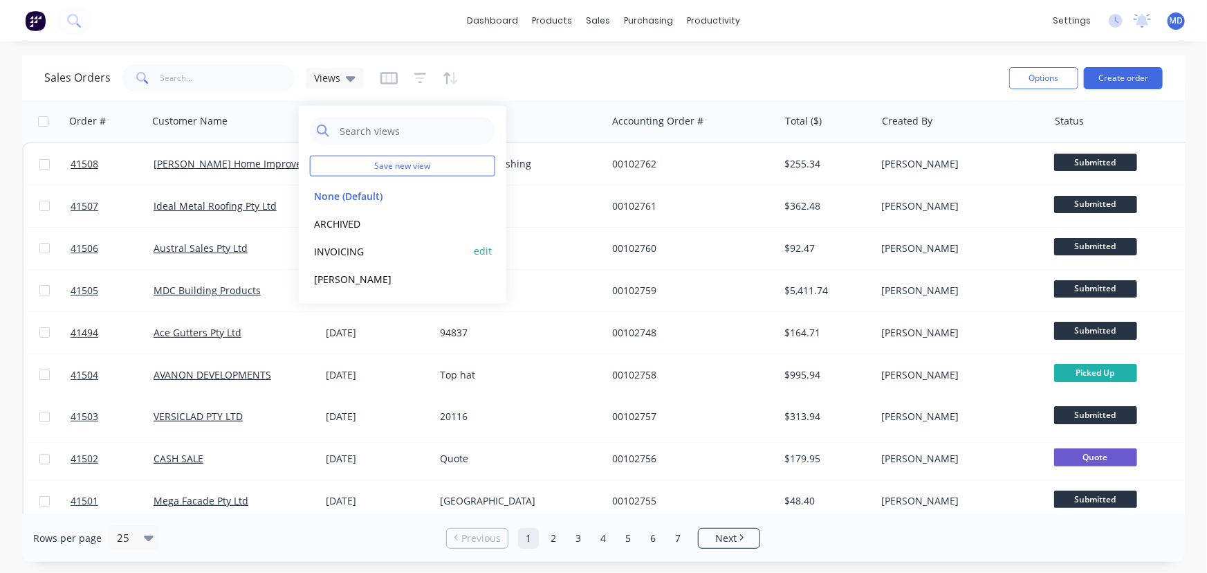
click at [343, 249] on button "INVOICING" at bounding box center [389, 251] width 158 height 16
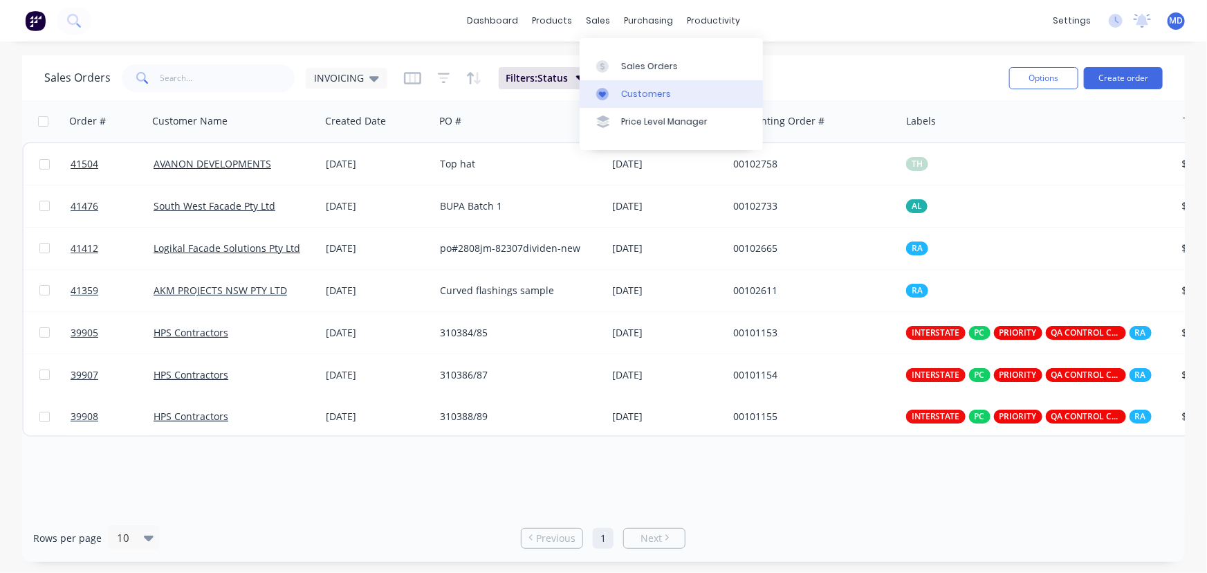
click at [645, 95] on div "Customers" at bounding box center [646, 94] width 50 height 12
